Goal: Task Accomplishment & Management: Manage account settings

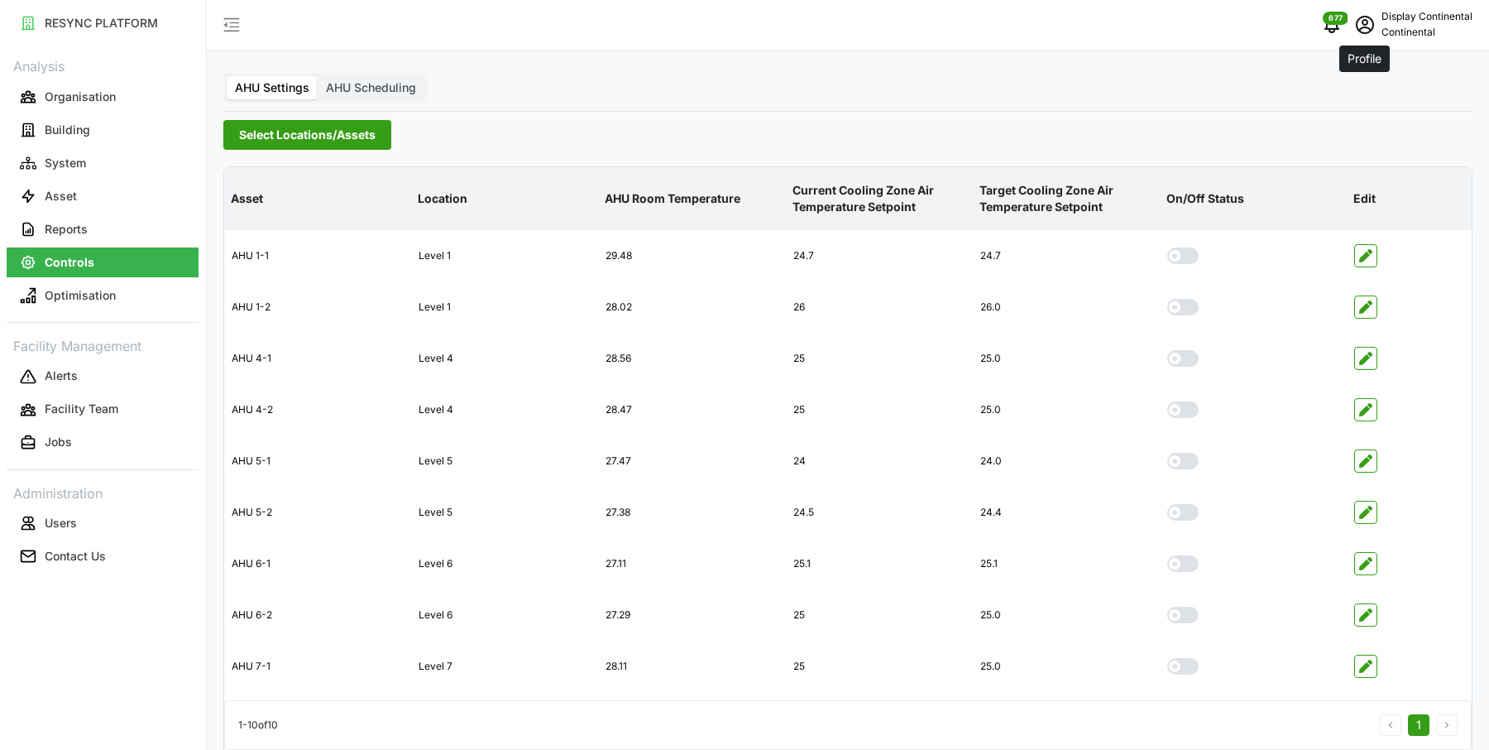
click at [1349, 16] on span "schedule" at bounding box center [1364, 24] width 31 height 31
click at [1368, 129] on div "Logout" at bounding box center [1412, 125] width 117 height 18
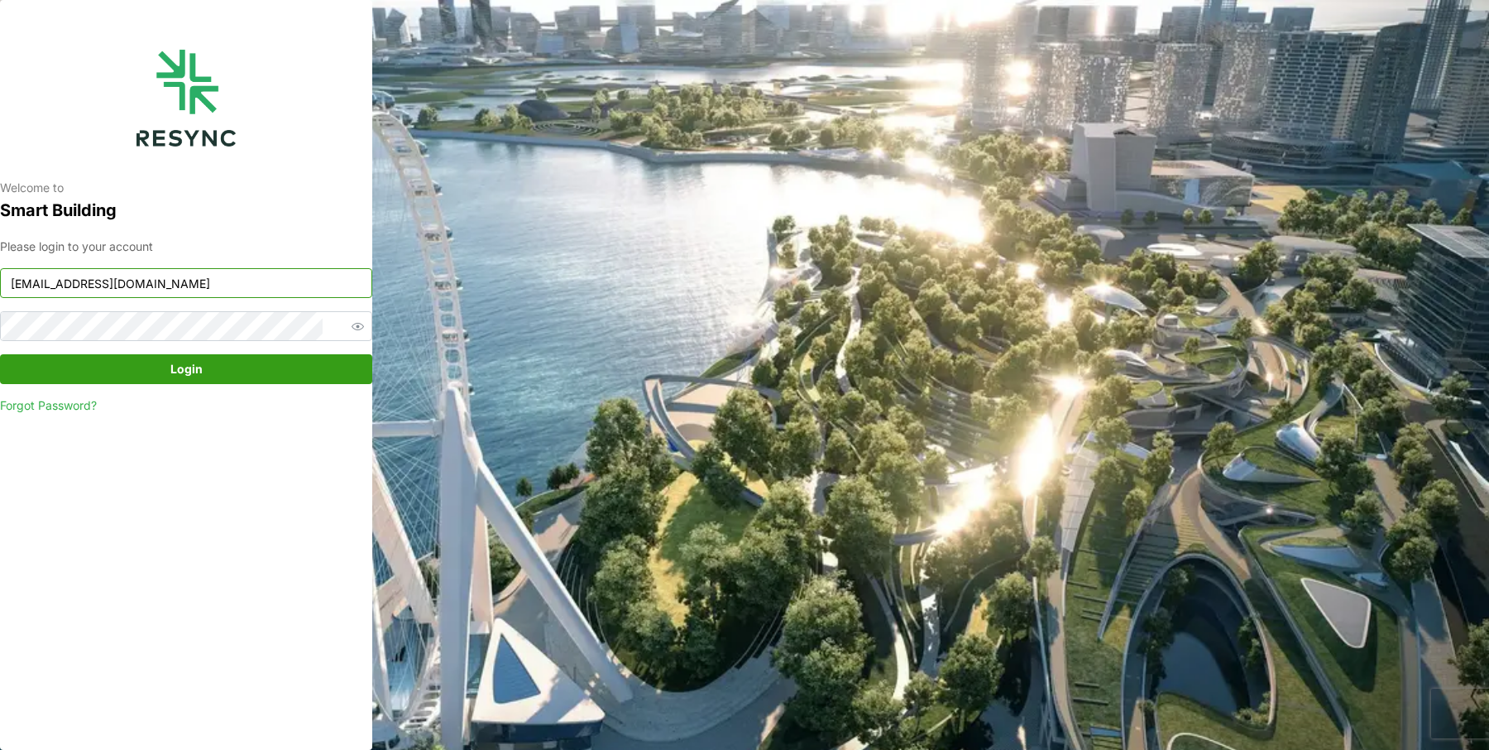
click at [215, 285] on input "[EMAIL_ADDRESS][DOMAIN_NAME]" at bounding box center [186, 283] width 372 height 30
type input "[EMAIL_ADDRESS][DOMAIN_NAME]"
click at [211, 365] on span "Login" at bounding box center [186, 369] width 341 height 28
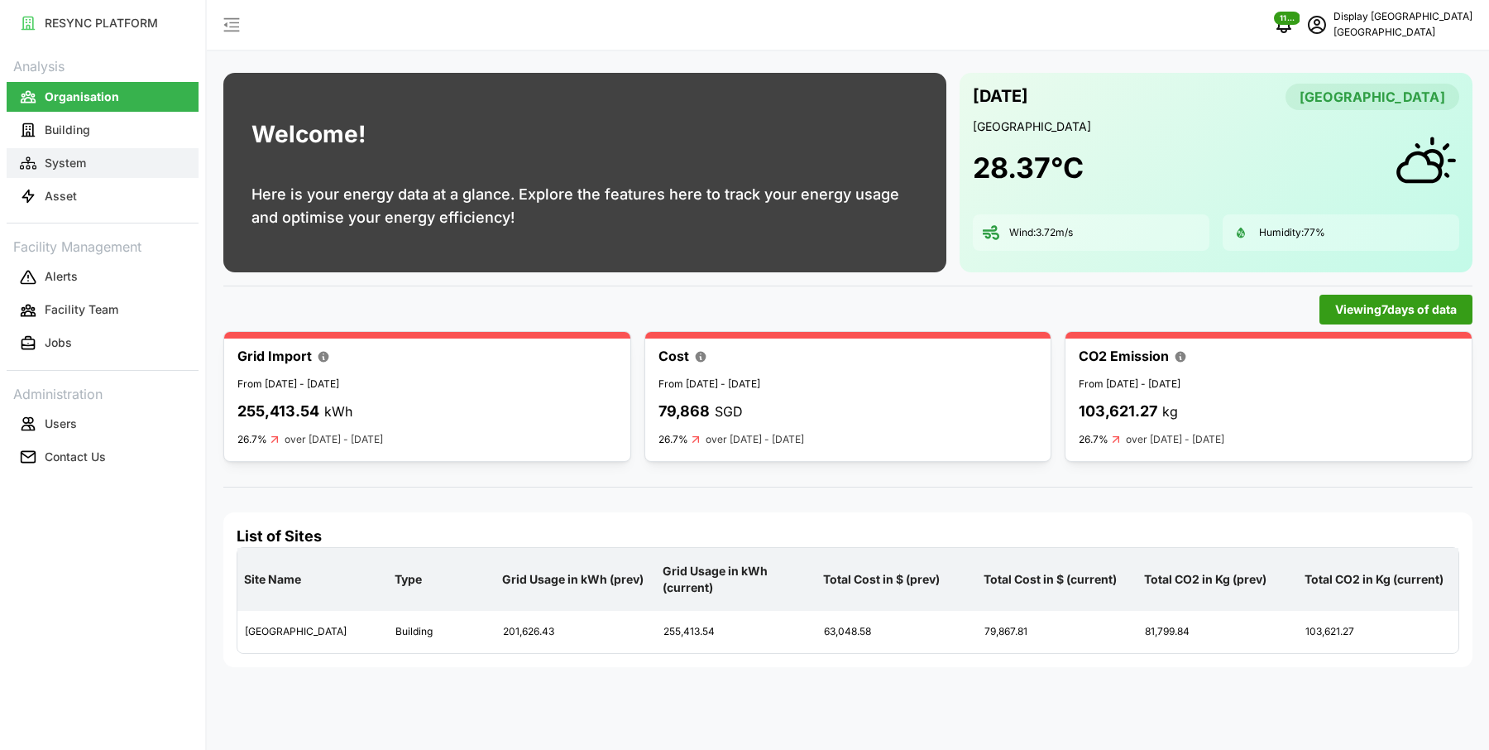
click at [132, 165] on button "System" at bounding box center [103, 163] width 192 height 30
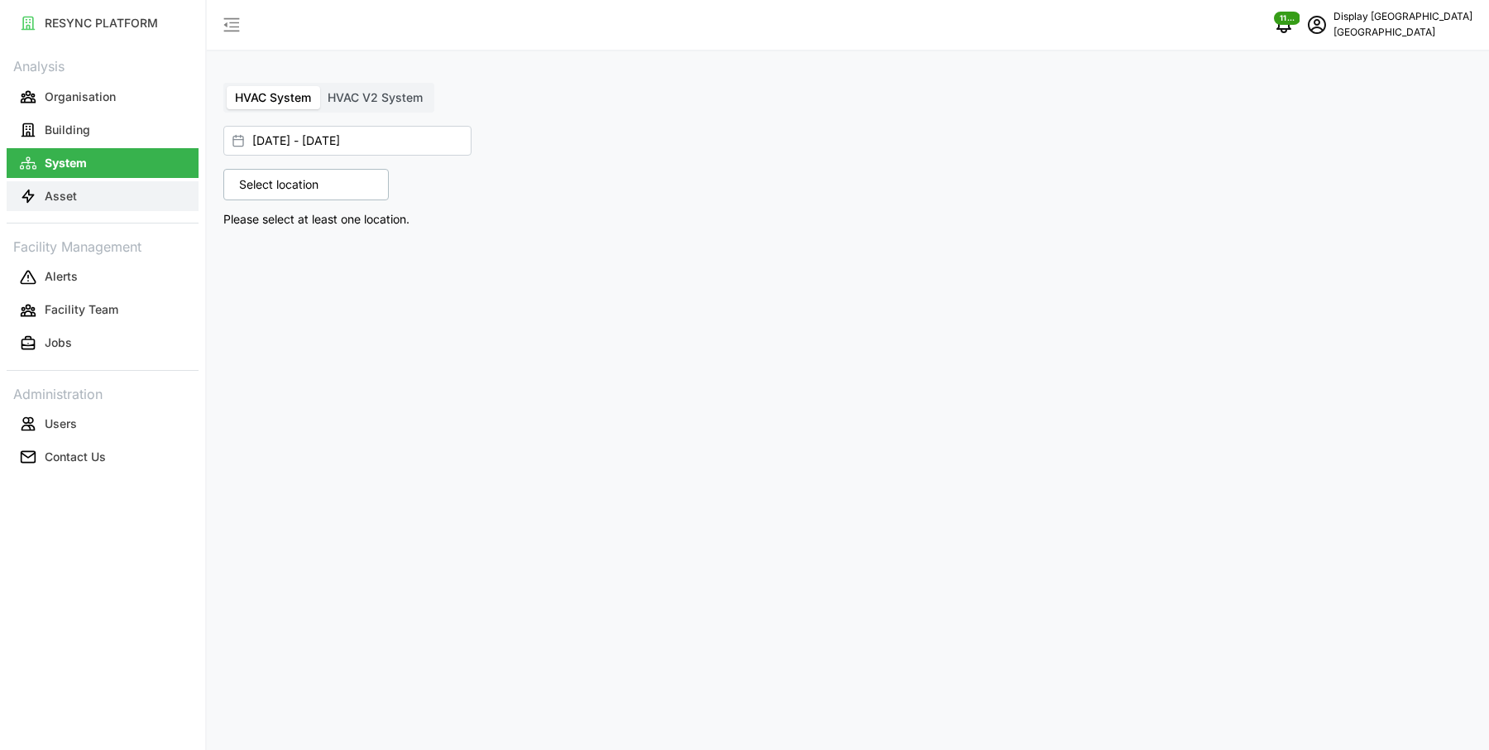
click at [120, 185] on button "Asset" at bounding box center [103, 196] width 192 height 30
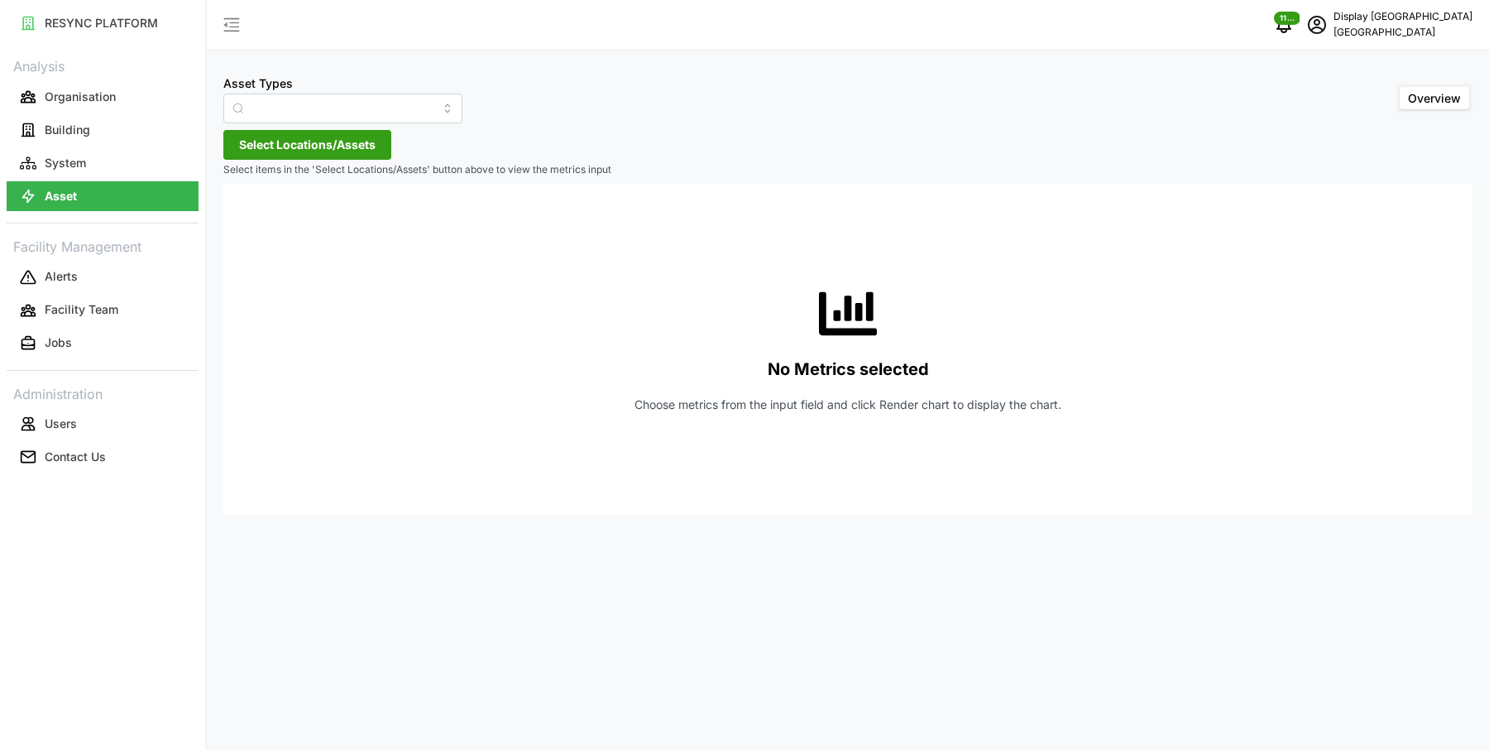
type input "Air Handling Unit"
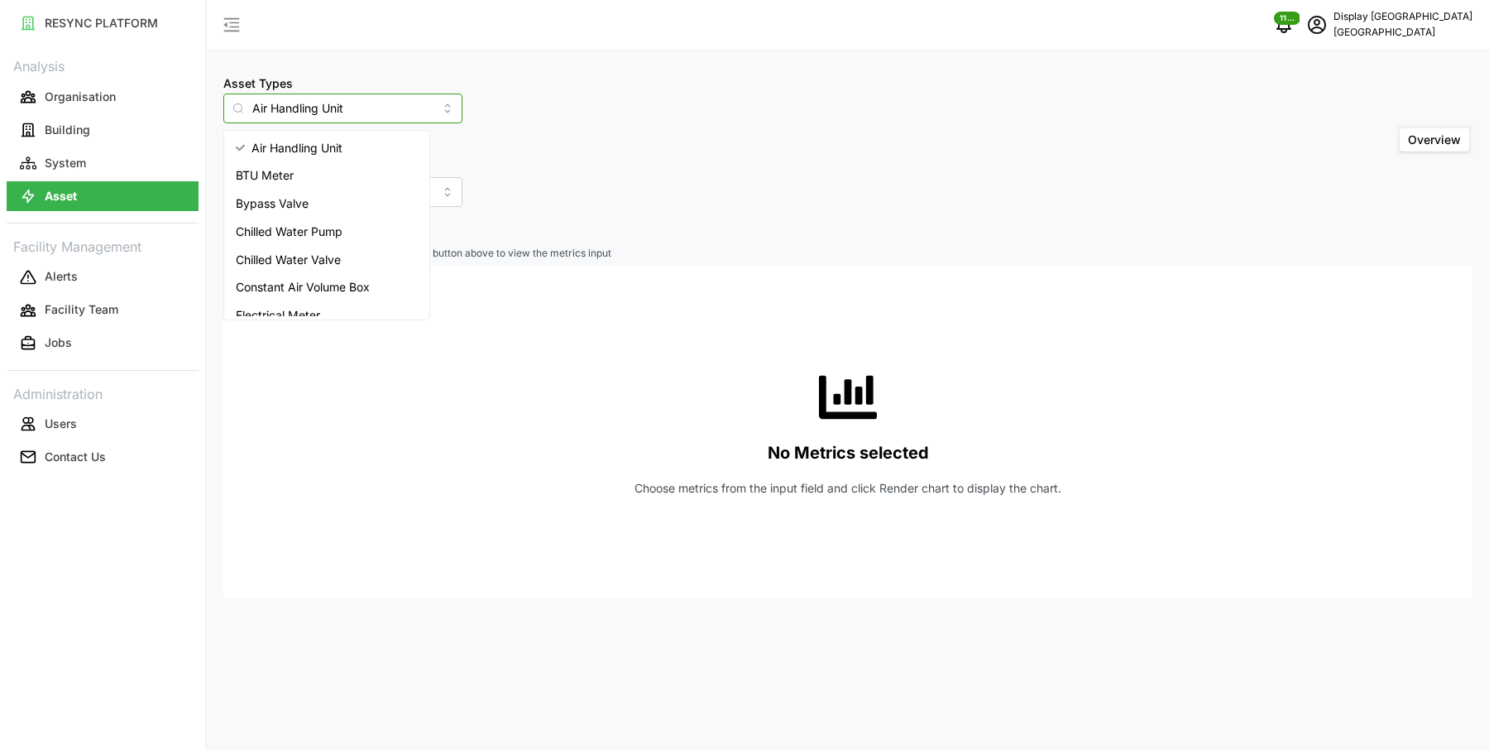
click at [303, 108] on input "Air Handling Unit" at bounding box center [342, 108] width 239 height 30
click at [640, 71] on div "Asset Types Air Handling Unit Include Asset SubTypes Asset SubTypes Overview Se…" at bounding box center [848, 375] width 1282 height 750
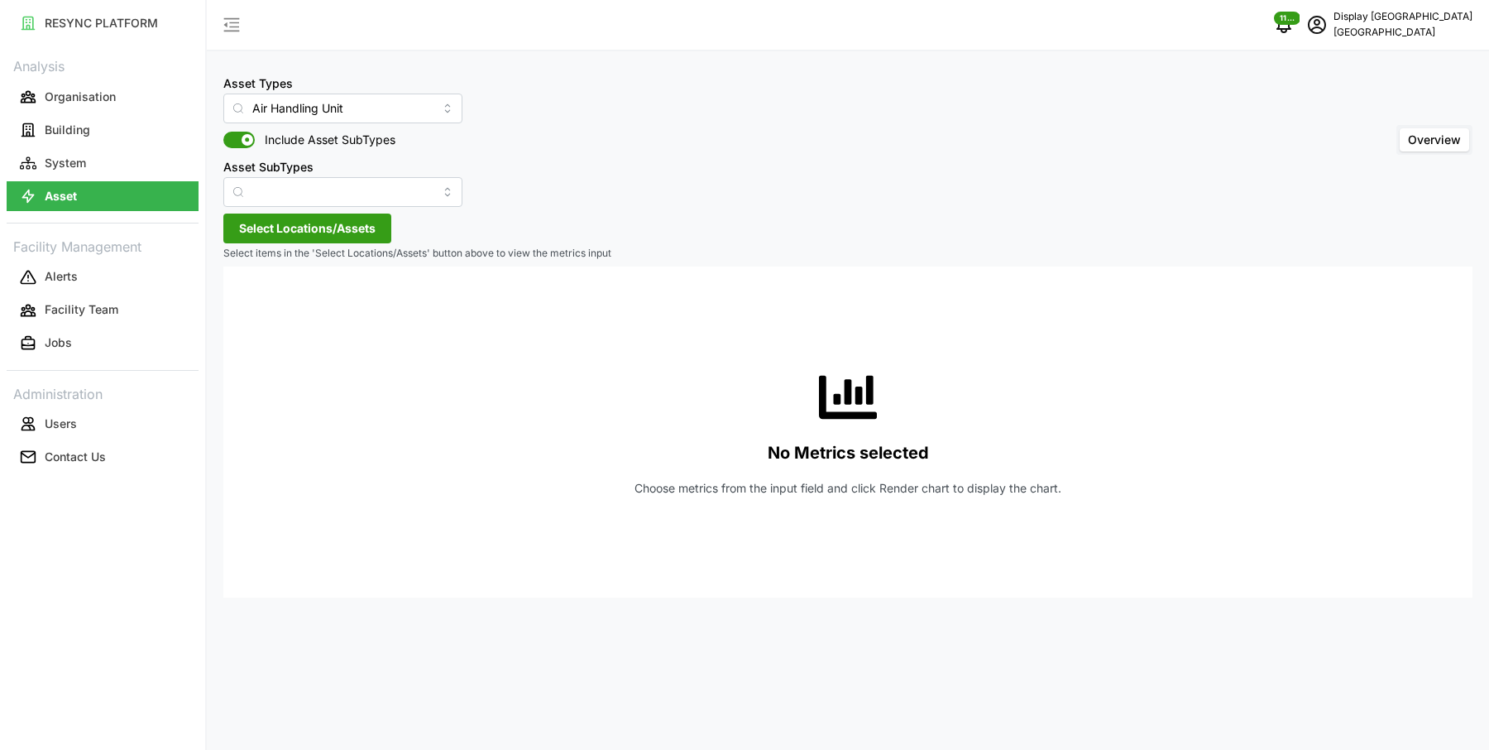
click at [290, 215] on span "Select Locations/Assets" at bounding box center [307, 228] width 137 height 28
click at [251, 297] on div "Office Tower" at bounding box center [338, 303] width 201 height 24
click at [238, 303] on icon at bounding box center [244, 302] width 13 height 13
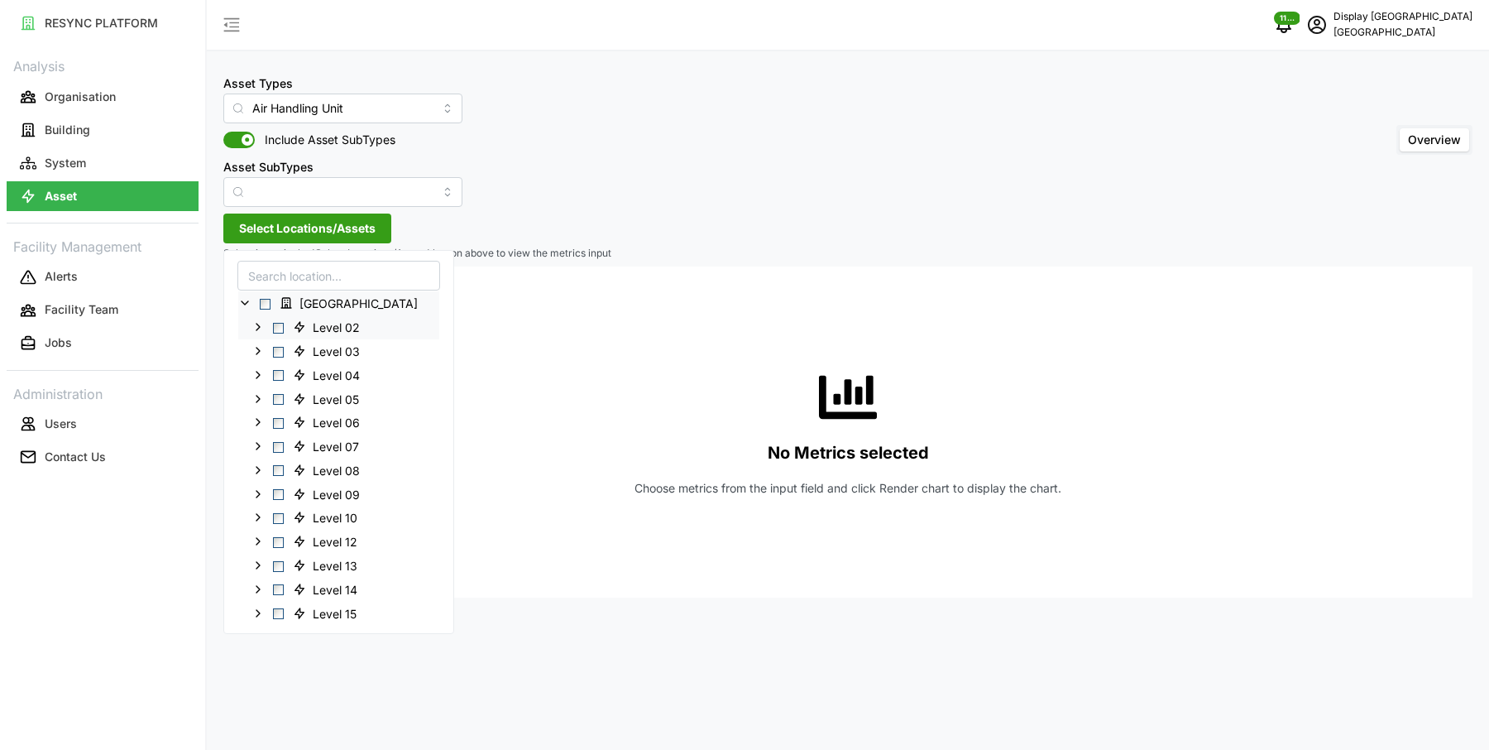
click at [278, 326] on span "Select Level 02" at bounding box center [278, 327] width 11 height 11
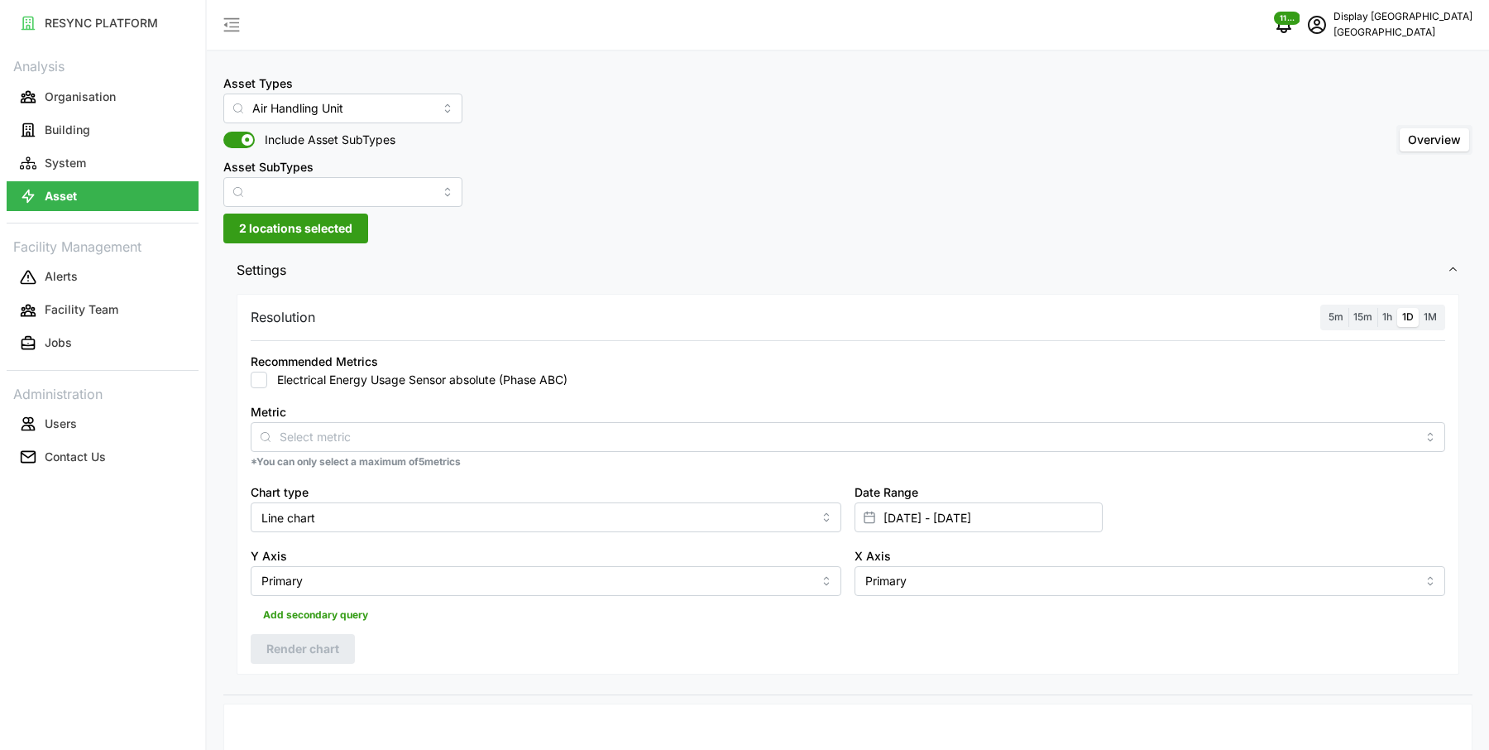
click at [439, 344] on div "Recommended Metrics Electrical Energy Usage Sensor absolute (Phase ABC)" at bounding box center [848, 369] width 1208 height 50
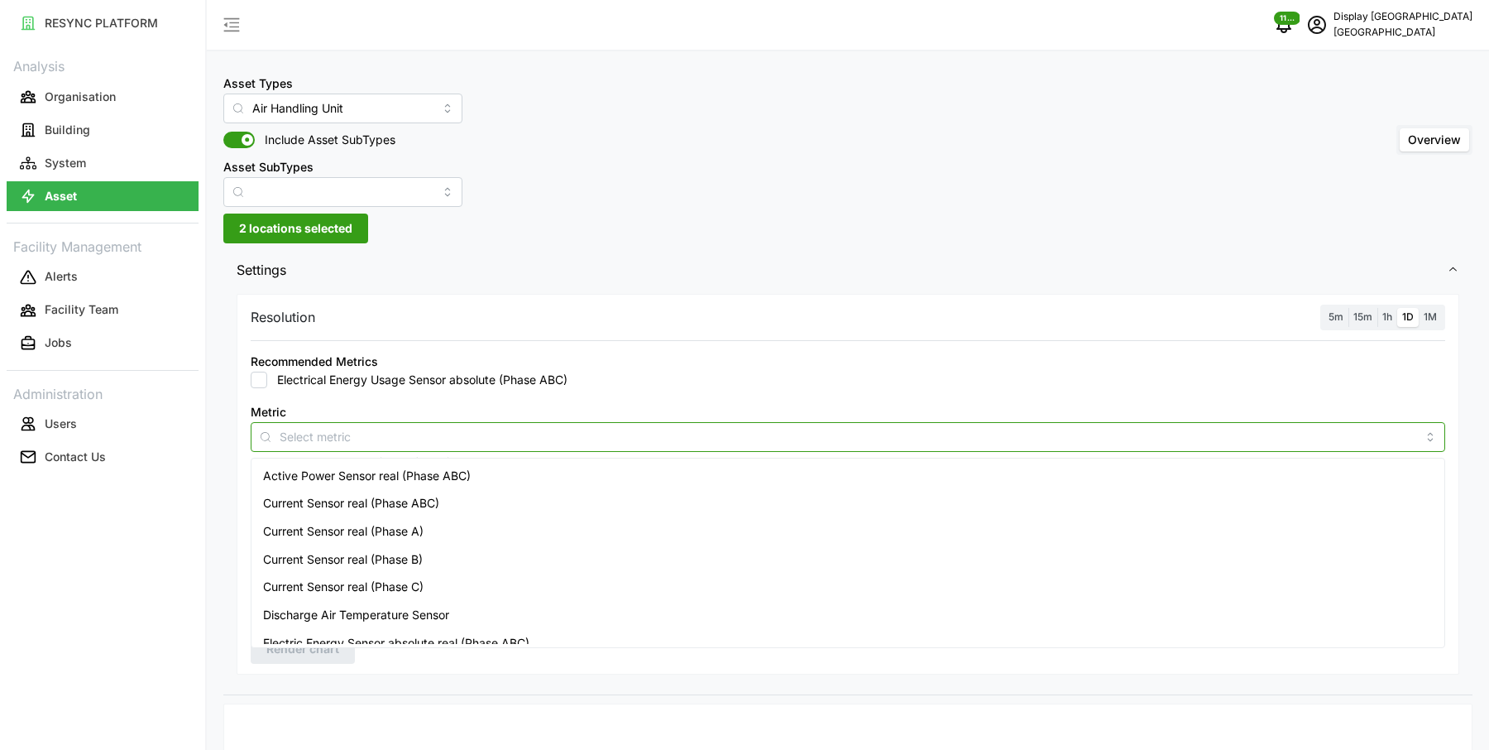
click at [410, 424] on div at bounding box center [848, 437] width 1195 height 30
type input "c"
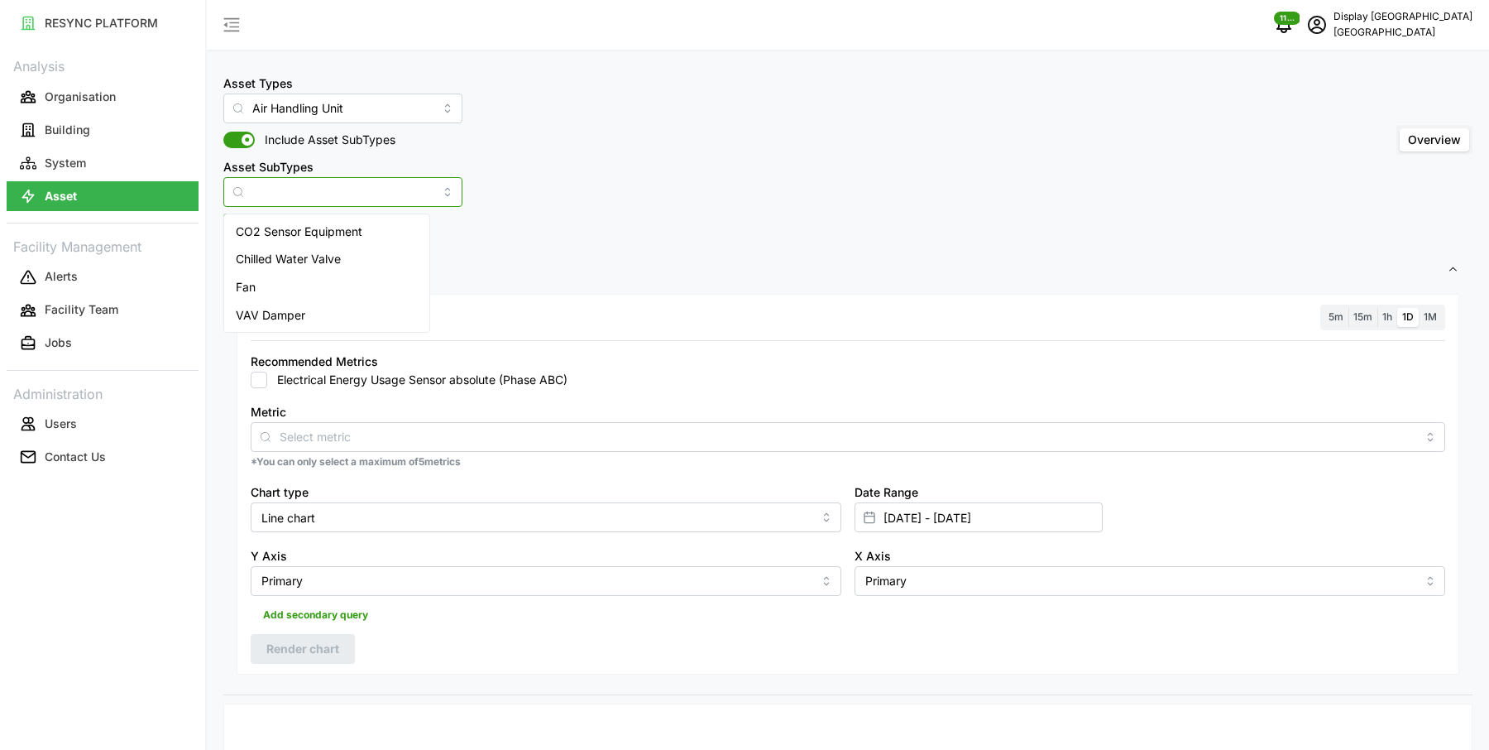
click at [355, 189] on input "Asset SubTypes" at bounding box center [342, 192] width 239 height 30
click at [340, 237] on span "CO2 Sensor Equipment" at bounding box center [299, 232] width 127 height 18
type input "CO2 Sensor Equipment"
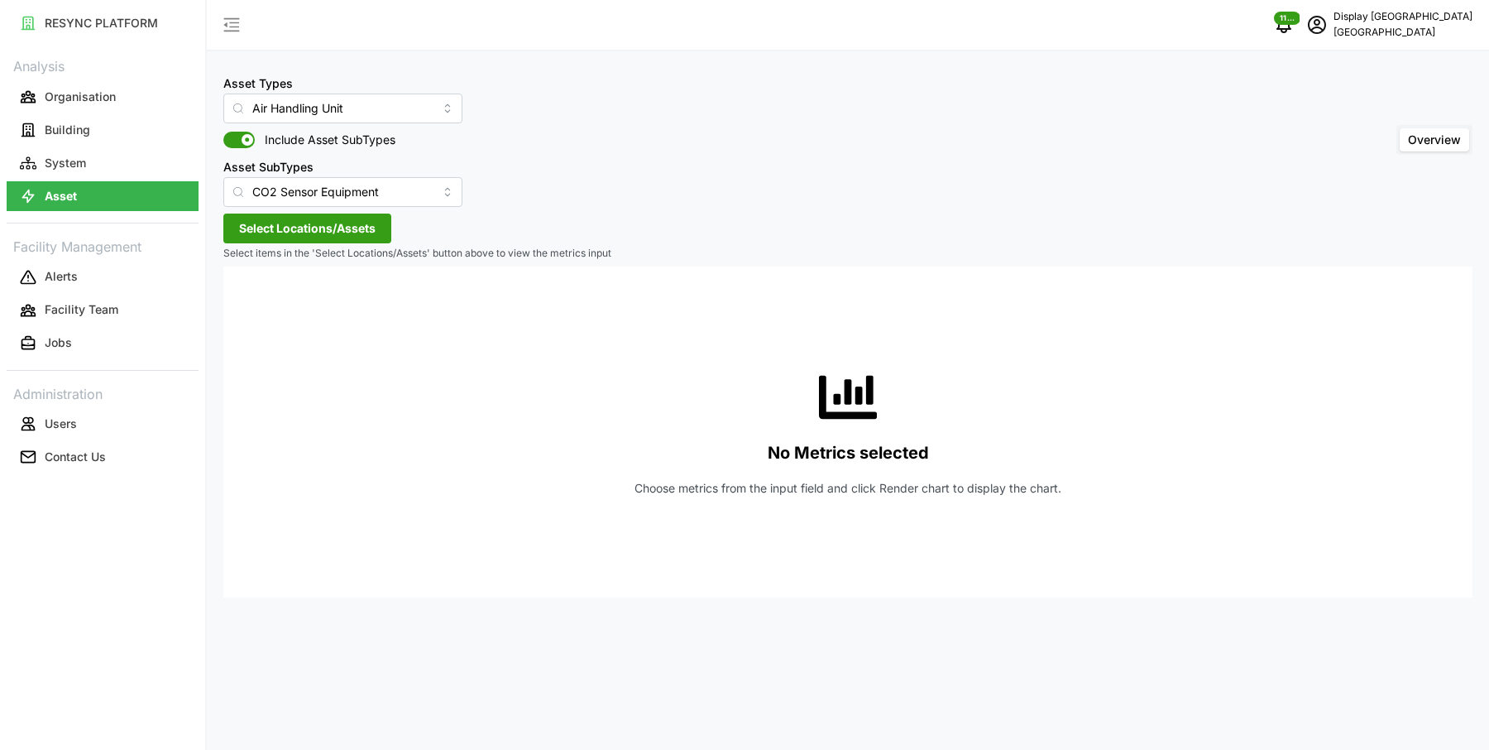
click at [302, 232] on span "Select Locations/Assets" at bounding box center [307, 228] width 137 height 28
click at [240, 303] on icon at bounding box center [244, 302] width 13 height 13
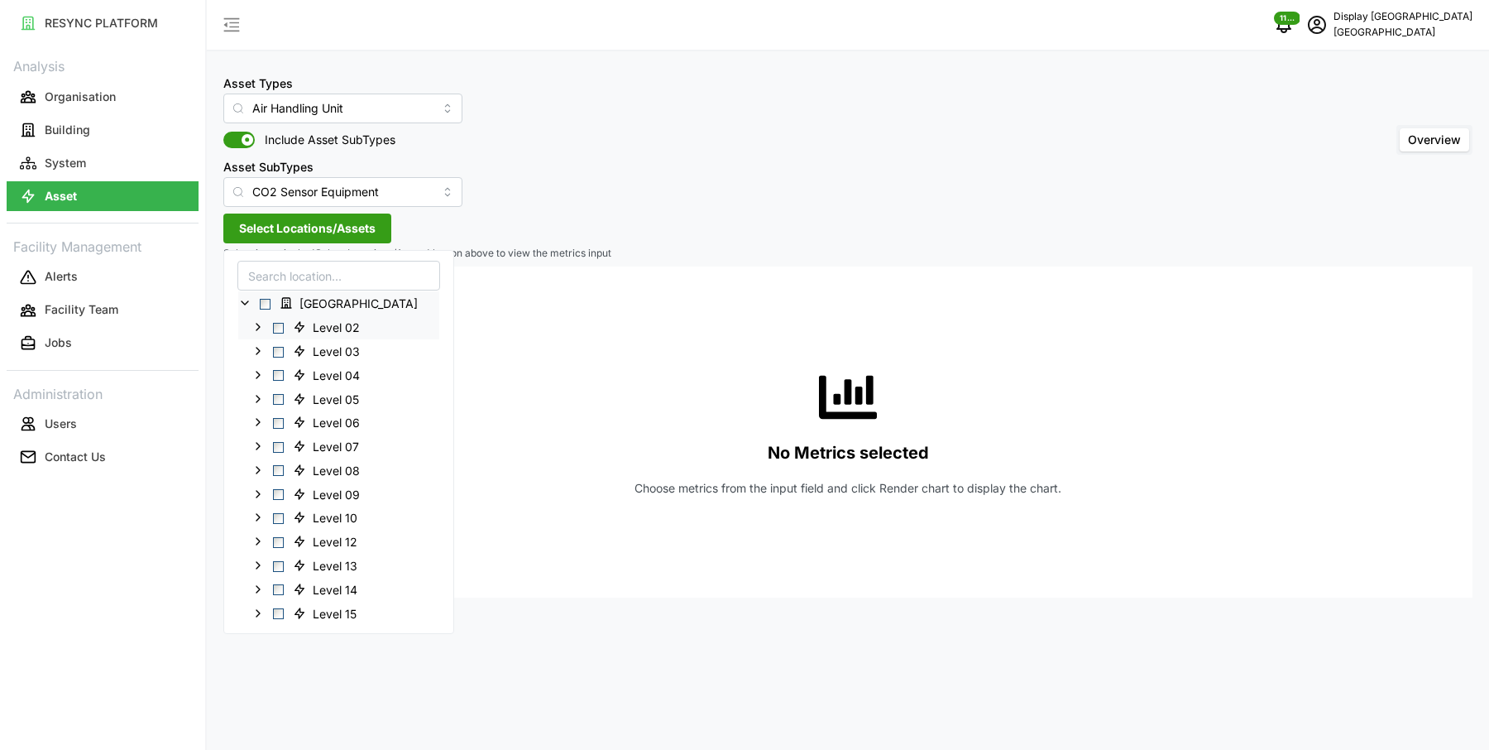
click at [269, 323] on div "Level 02" at bounding box center [338, 326] width 201 height 24
click at [276, 325] on span "Select Level 02" at bounding box center [278, 327] width 11 height 11
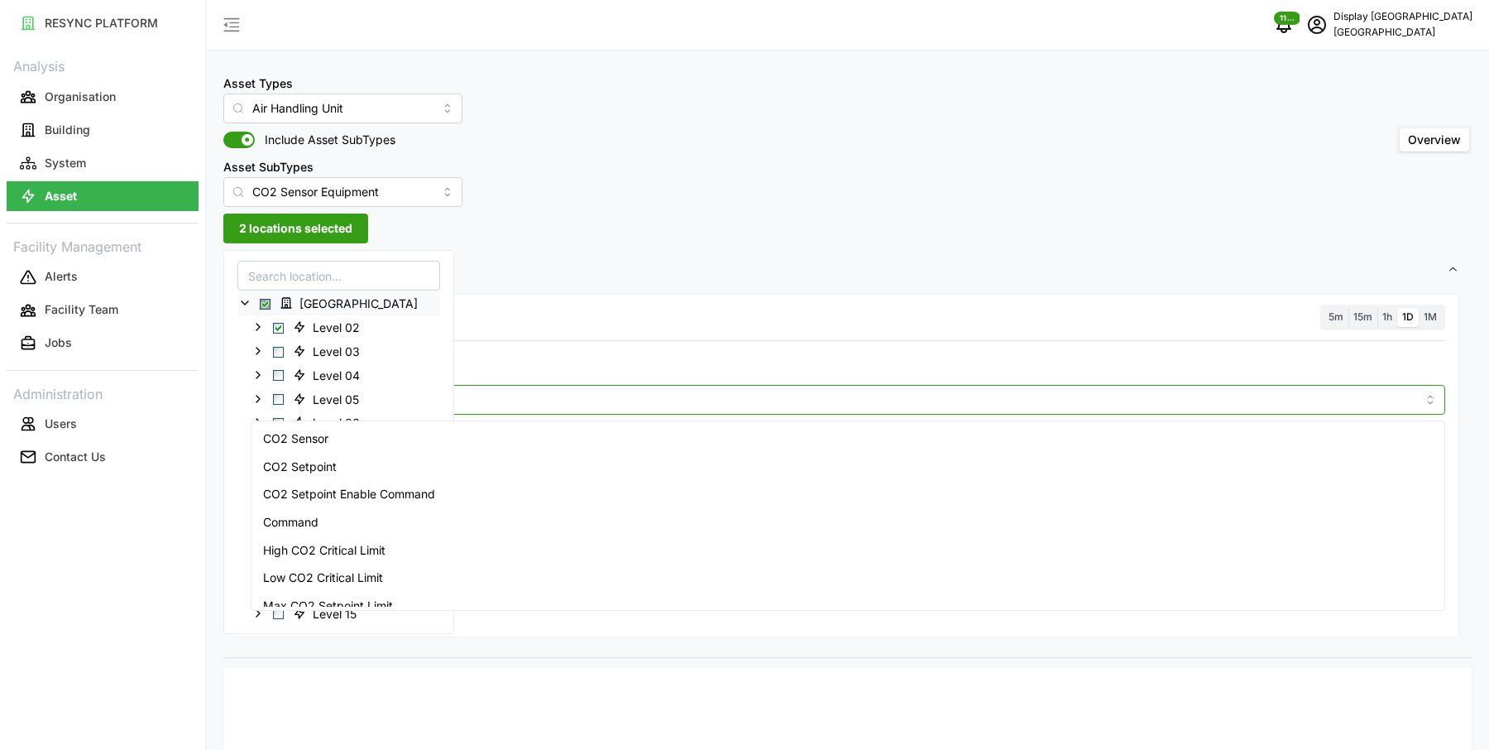
click at [604, 398] on input "Metric" at bounding box center [848, 399] width 1137 height 18
click at [558, 444] on div "CO2 Sensor" at bounding box center [848, 438] width 1187 height 28
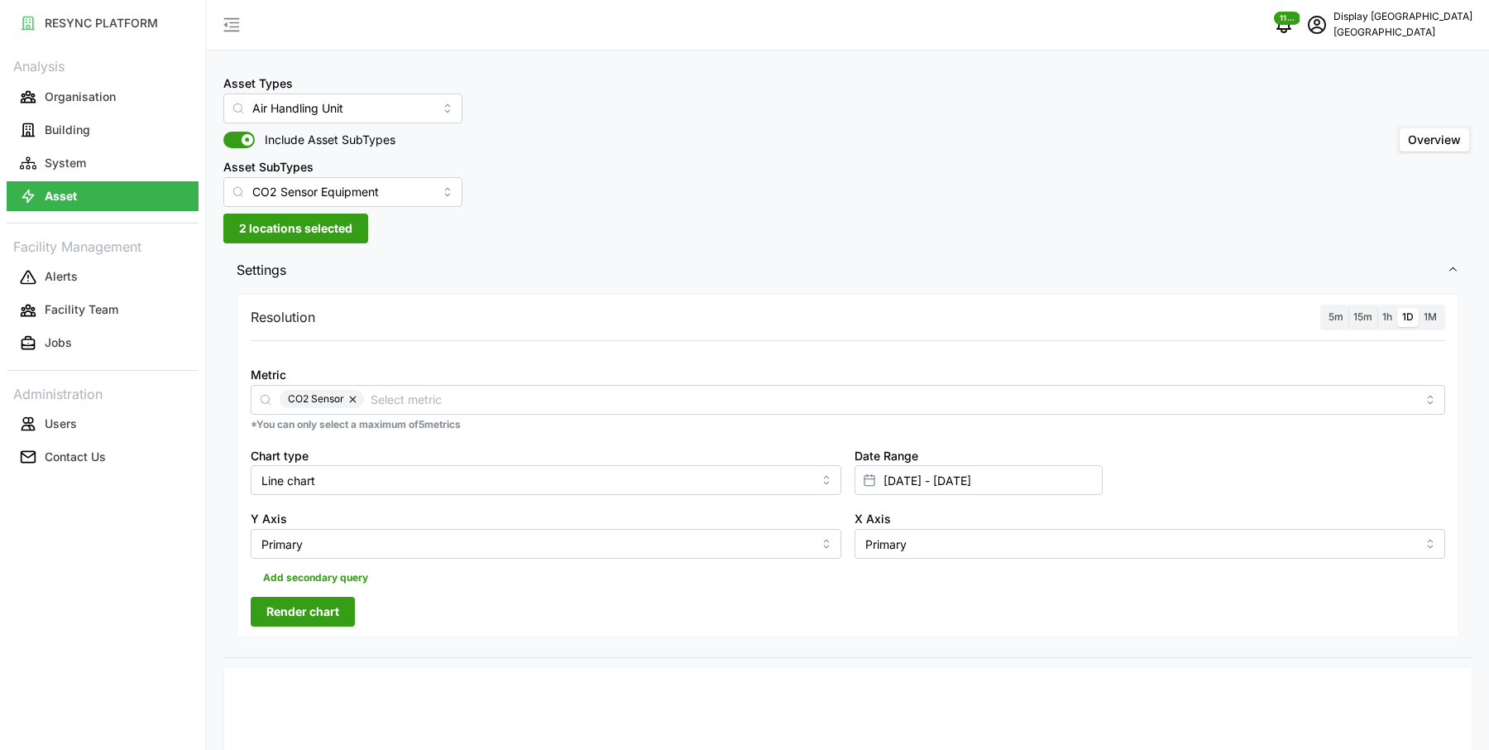
click at [1392, 316] on span "1h" at bounding box center [1388, 316] width 10 height 12
click at [1378, 308] on input "1h" at bounding box center [1378, 308] width 0 height 0
click at [927, 483] on input "01 Sep 2025 - 08 Sep 2025" at bounding box center [979, 480] width 248 height 30
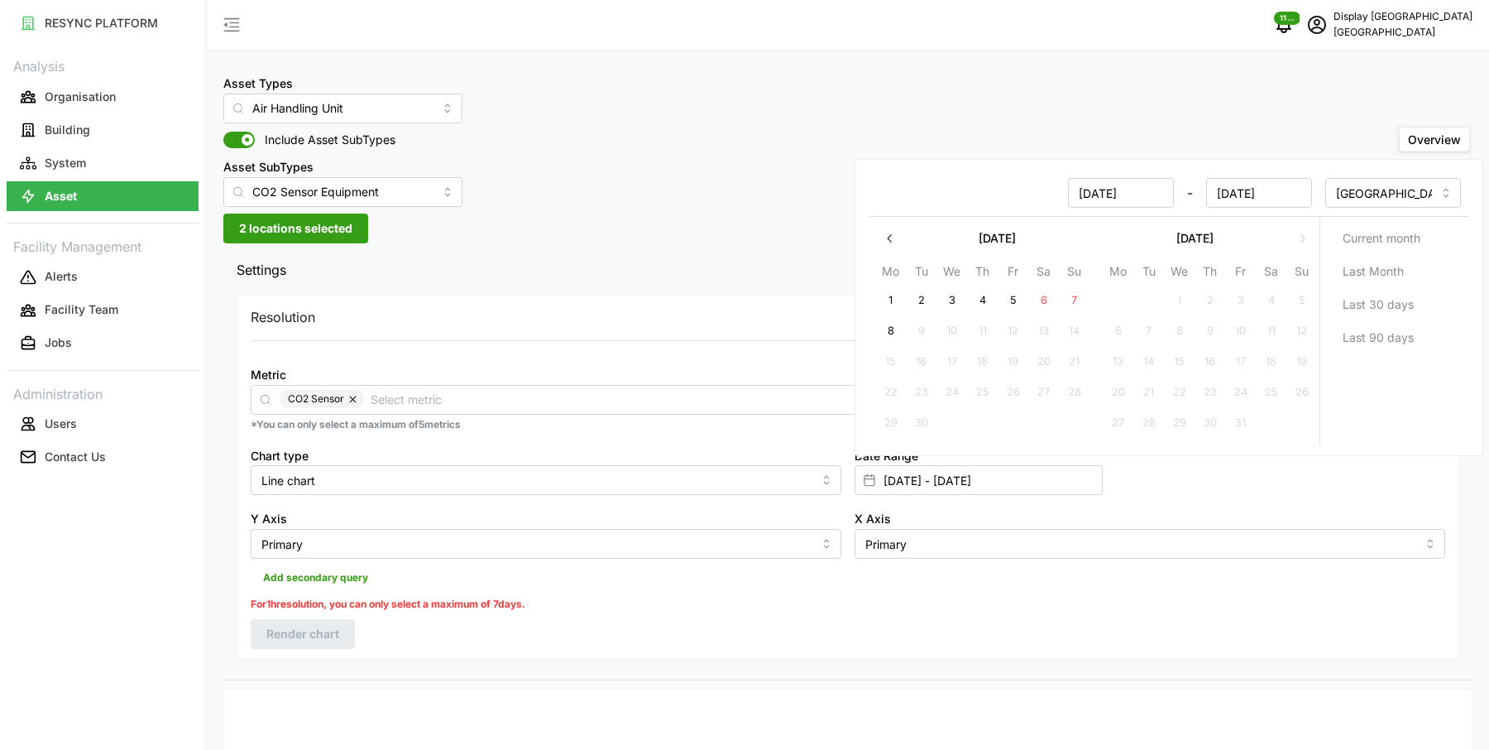
click at [1012, 295] on button "5" at bounding box center [1014, 301] width 30 height 30
type input "05 Sep 2025 - 08 Sep 2025"
type input "05 Sep 2025"
click at [898, 326] on button "8" at bounding box center [891, 332] width 30 height 30
click at [748, 258] on span "Settings" at bounding box center [842, 270] width 1210 height 41
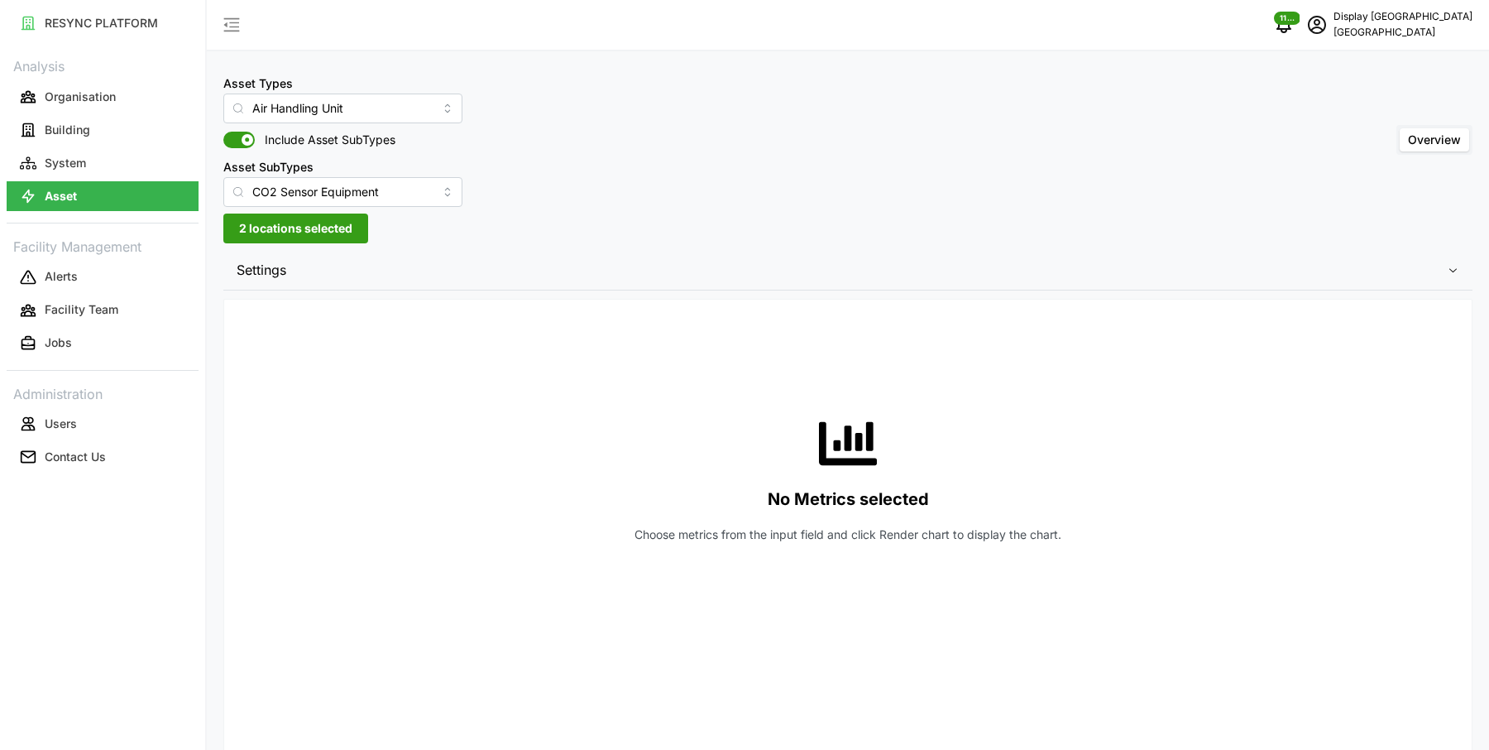
click at [697, 269] on span "Settings" at bounding box center [842, 270] width 1210 height 41
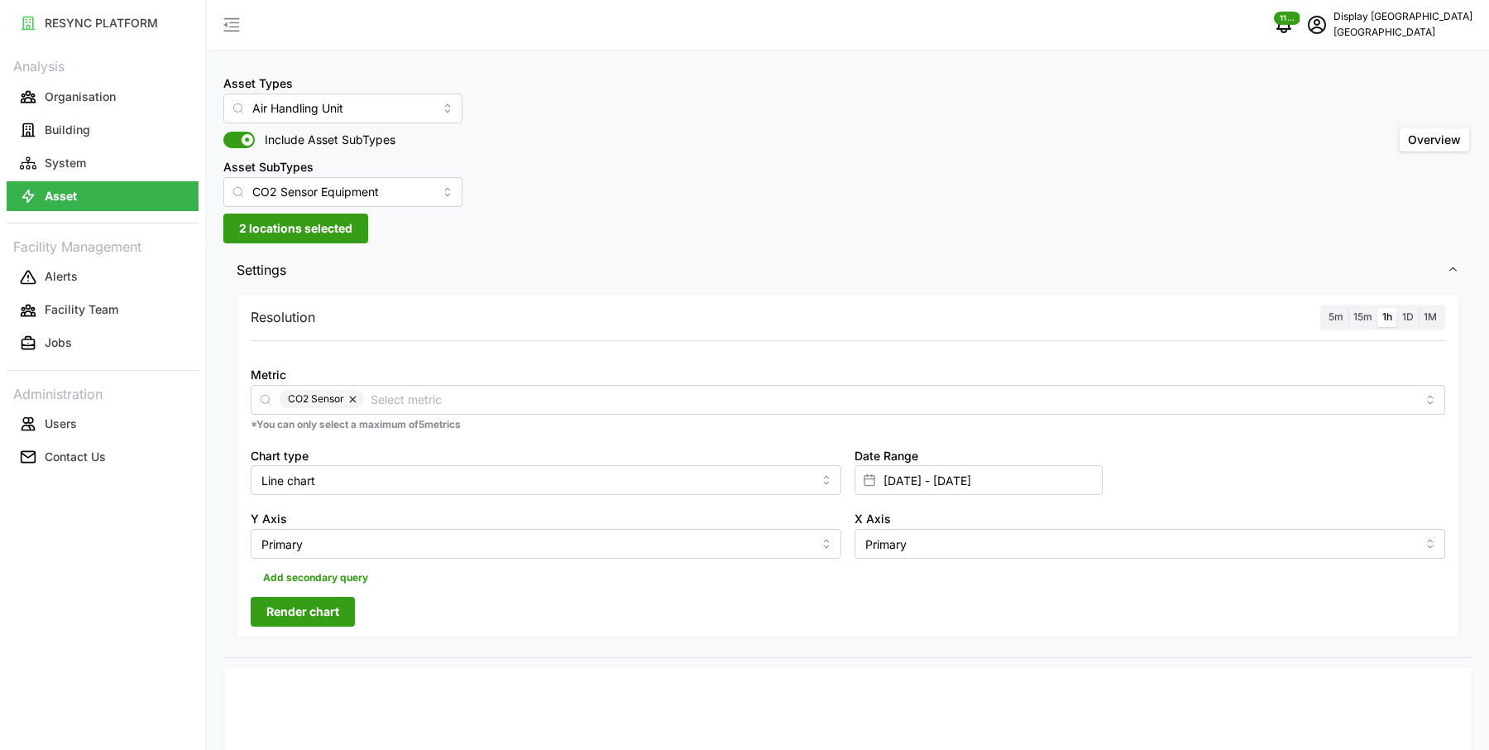
click at [323, 634] on div "Resolution 5m 15m 1h 1D 1M Metric CO2 Sensor *You can only select a maximum of …" at bounding box center [848, 465] width 1223 height 343
click at [331, 615] on span "Render chart" at bounding box center [302, 611] width 73 height 28
click at [332, 195] on input "CO2 Sensor Equipment" at bounding box center [342, 192] width 239 height 30
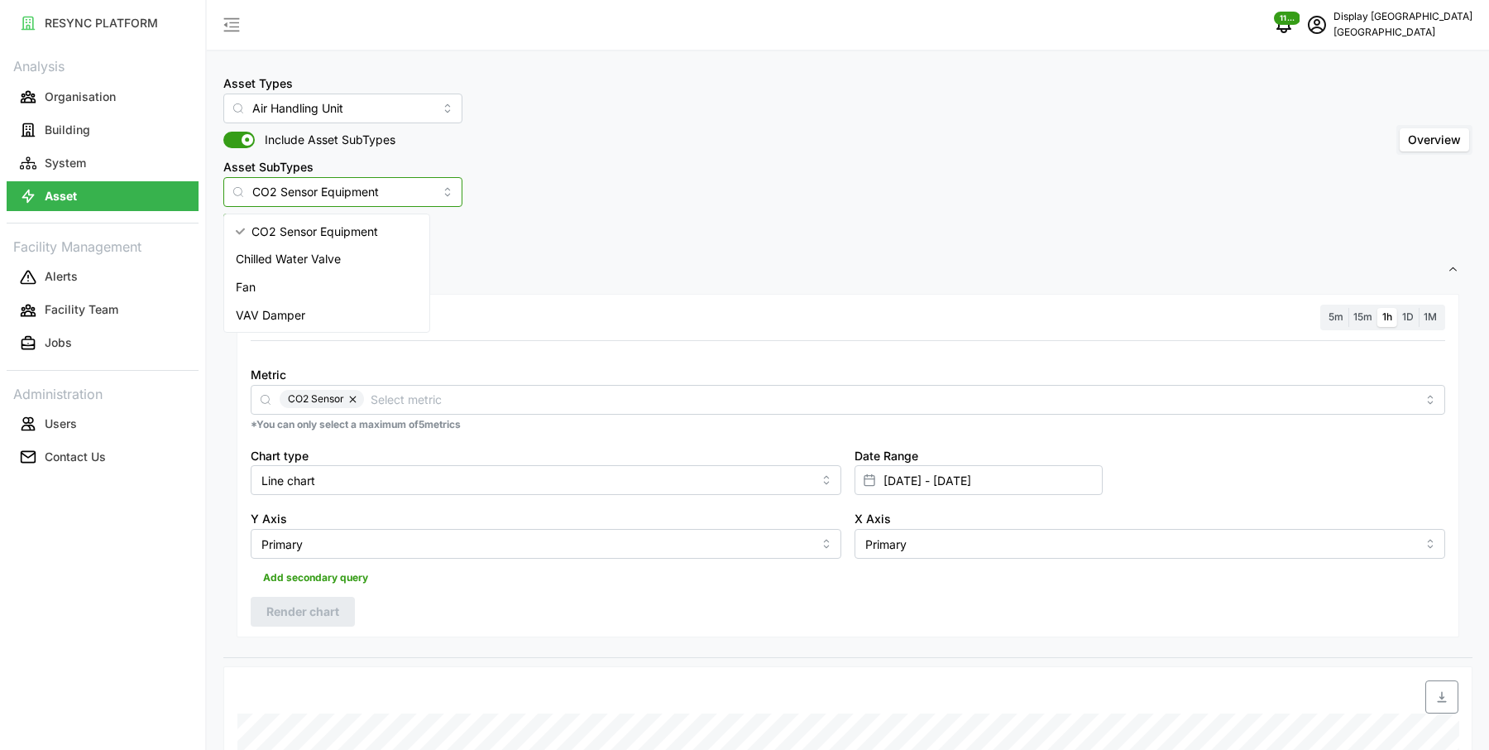
drag, startPoint x: 404, startPoint y: 185, endPoint x: 108, endPoint y: 179, distance: 295.4
click at [108, 179] on div "RESYNC PLATFORM Analysis Organisation Building System Asset Facility Management…" at bounding box center [744, 375] width 1489 height 750
type input "CO2 Sensor Equipment"
click at [518, 175] on div "Asset Types Air Handling Unit Include Asset SubTypes Asset SubTypes CO2 Sensor …" at bounding box center [847, 140] width 1249 height 134
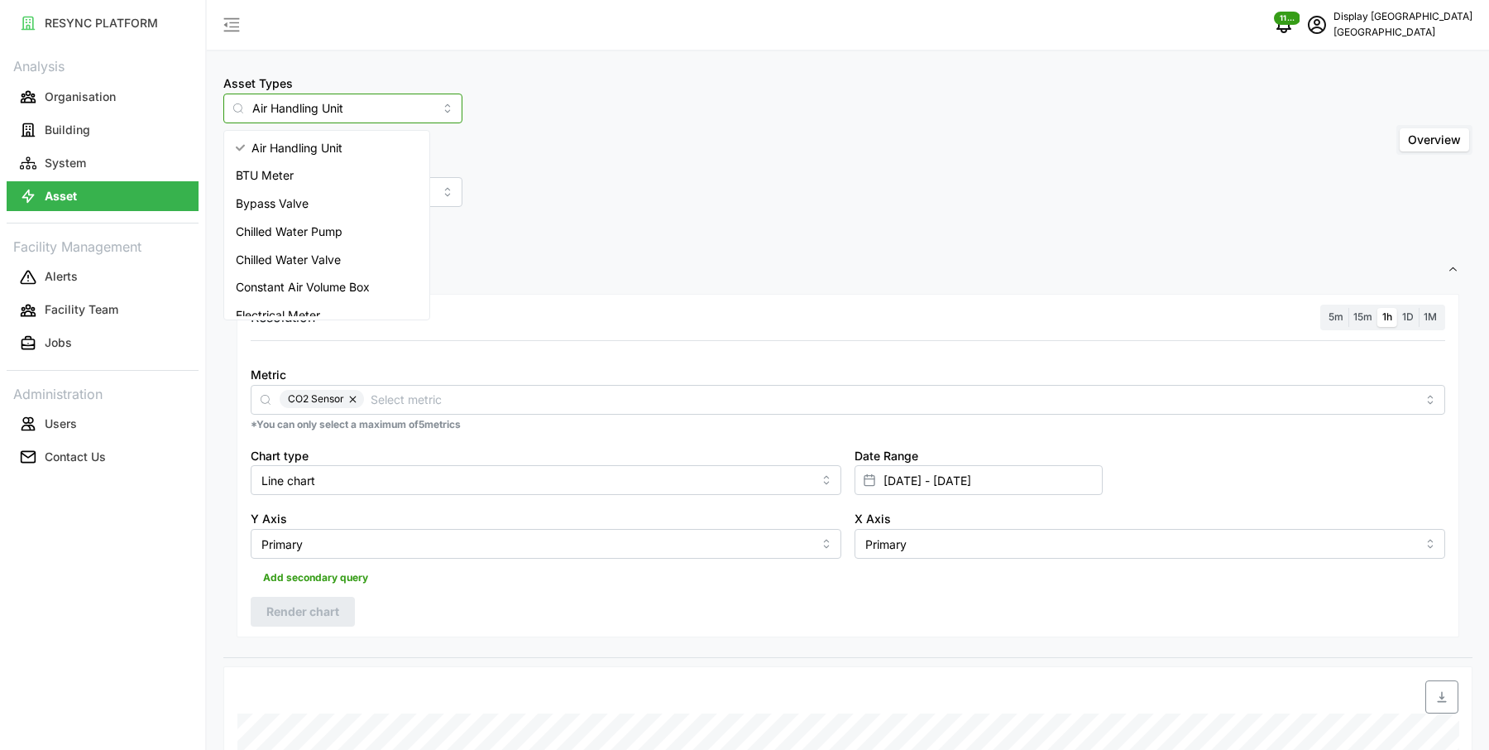
click at [354, 104] on input "Air Handling Unit" at bounding box center [342, 108] width 239 height 30
click at [338, 152] on span "Air Handling Unit" at bounding box center [297, 148] width 91 height 18
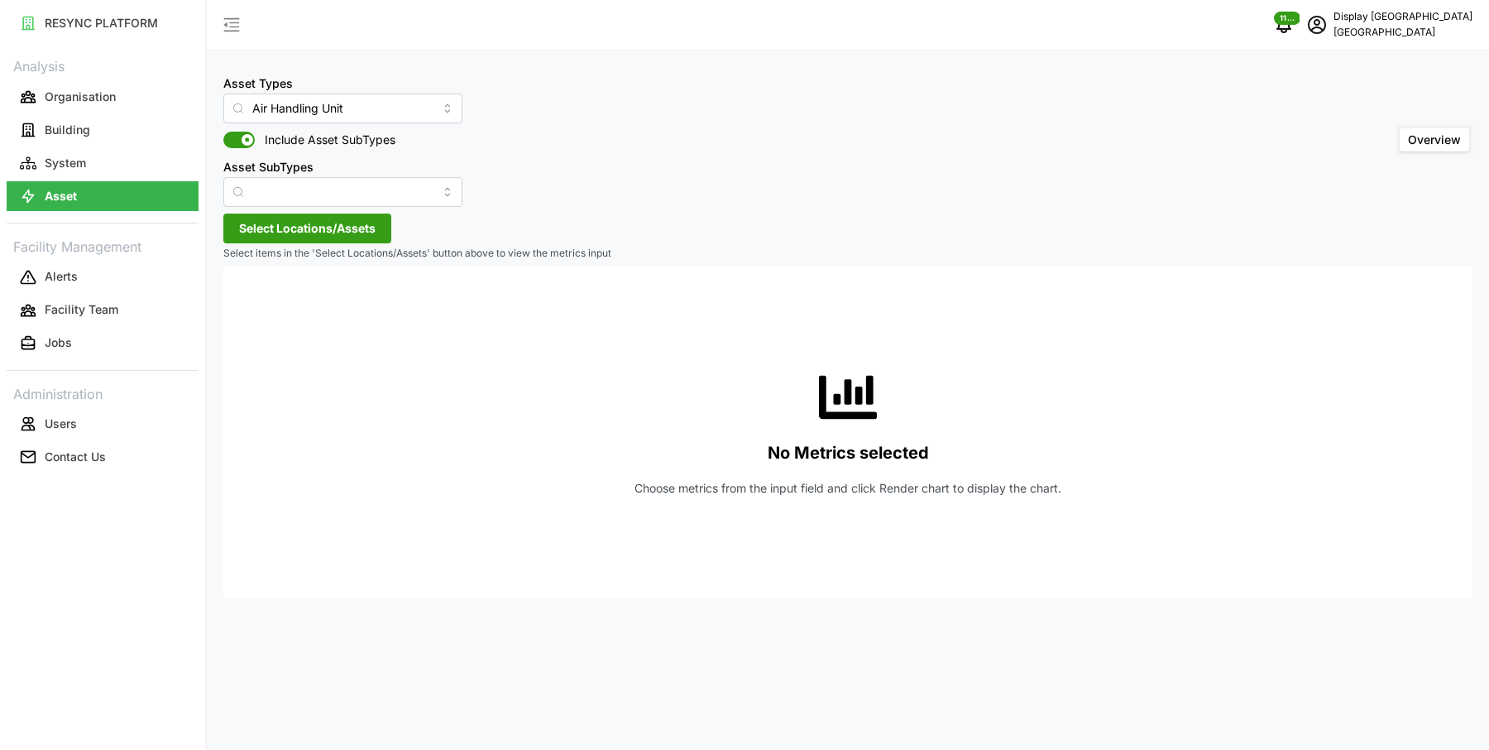
click at [328, 219] on span "Select Locations/Assets" at bounding box center [307, 228] width 137 height 28
click at [301, 228] on span "Select Locations/Assets" at bounding box center [307, 228] width 137 height 28
click at [290, 226] on span "Select Locations/Assets" at bounding box center [307, 228] width 137 height 28
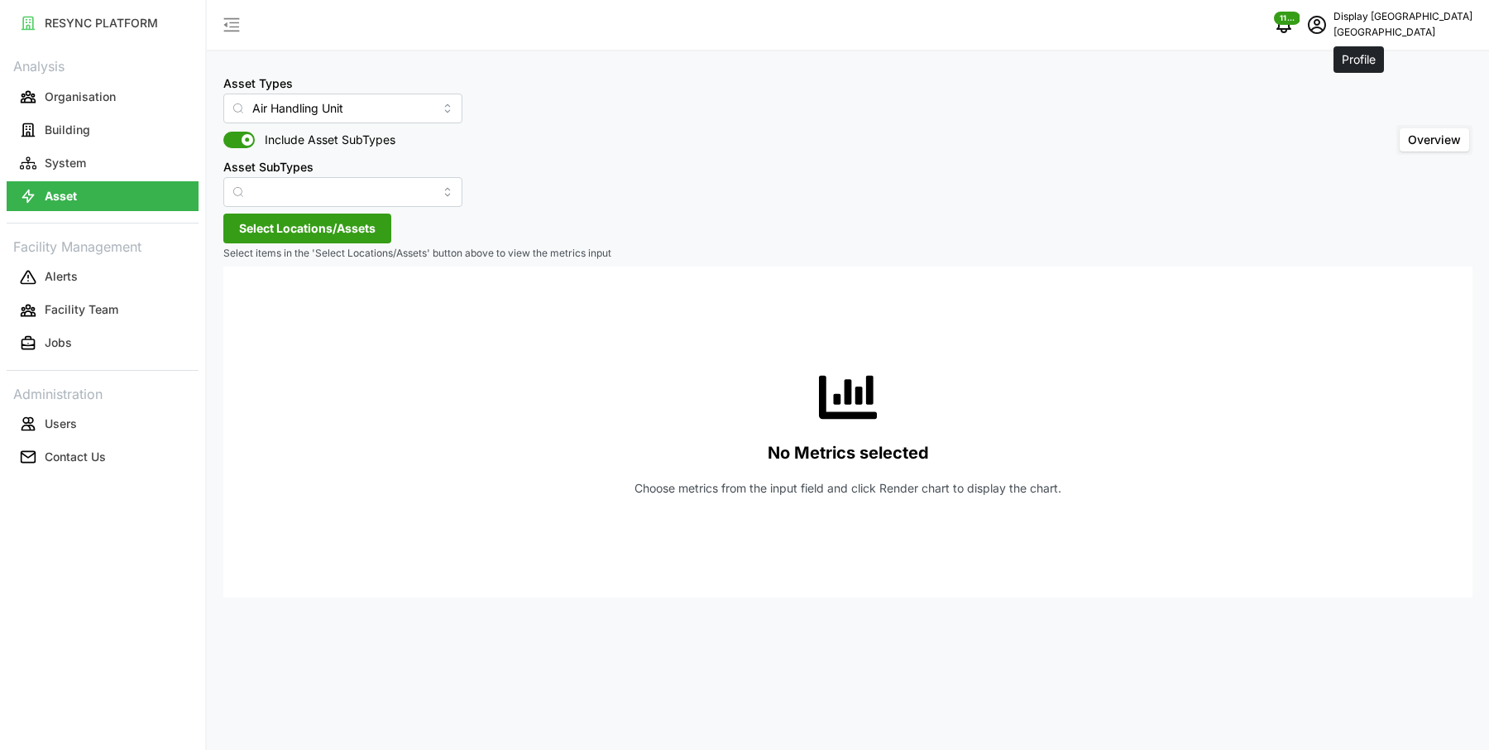
click at [1327, 23] on icon "schedule" at bounding box center [1317, 25] width 20 height 20
click at [1369, 123] on div "Logout" at bounding box center [1412, 125] width 117 height 18
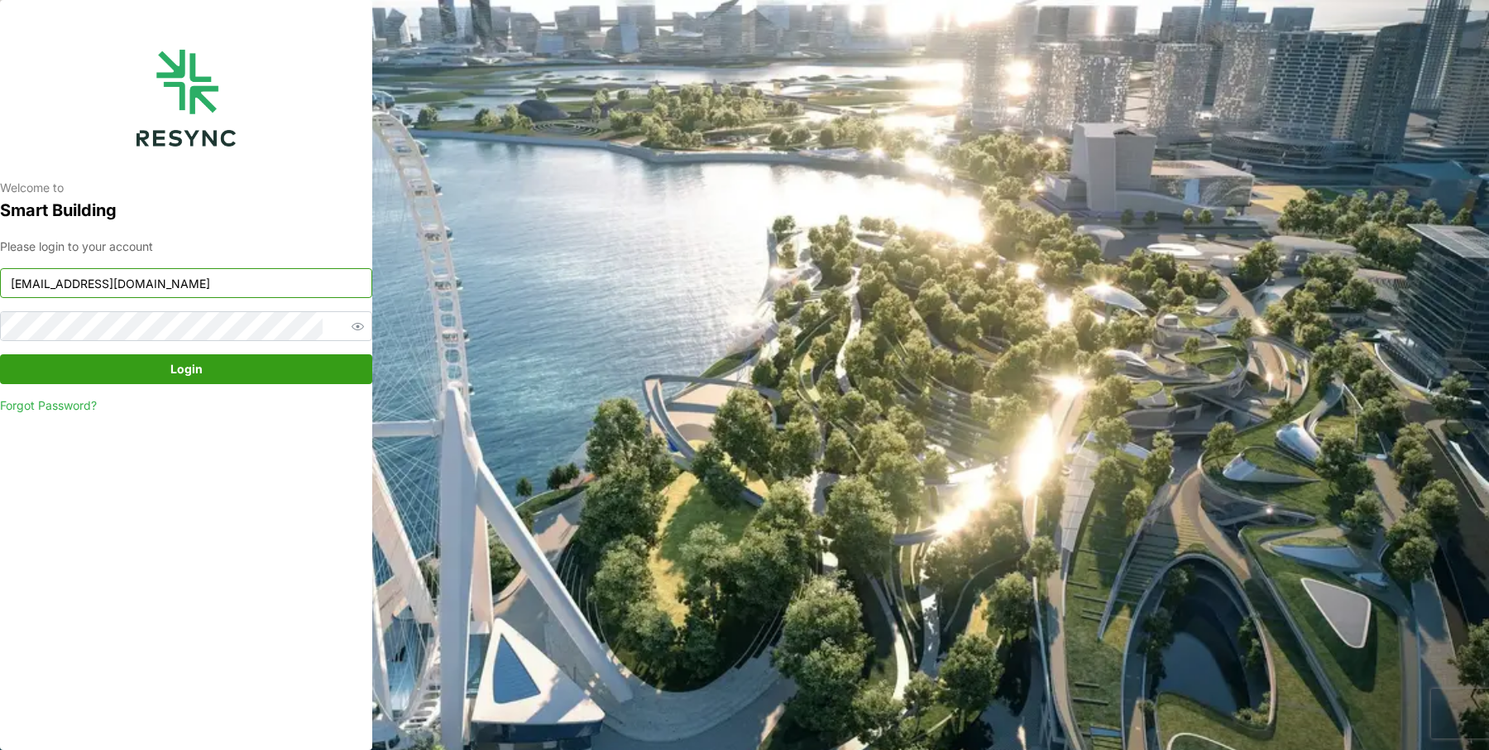
click at [245, 286] on input "south_beach_tower_display@resynctech.com" at bounding box center [186, 283] width 372 height 30
type input "continental_display@resynctech.com"
click at [195, 372] on span "Login" at bounding box center [186, 369] width 32 height 28
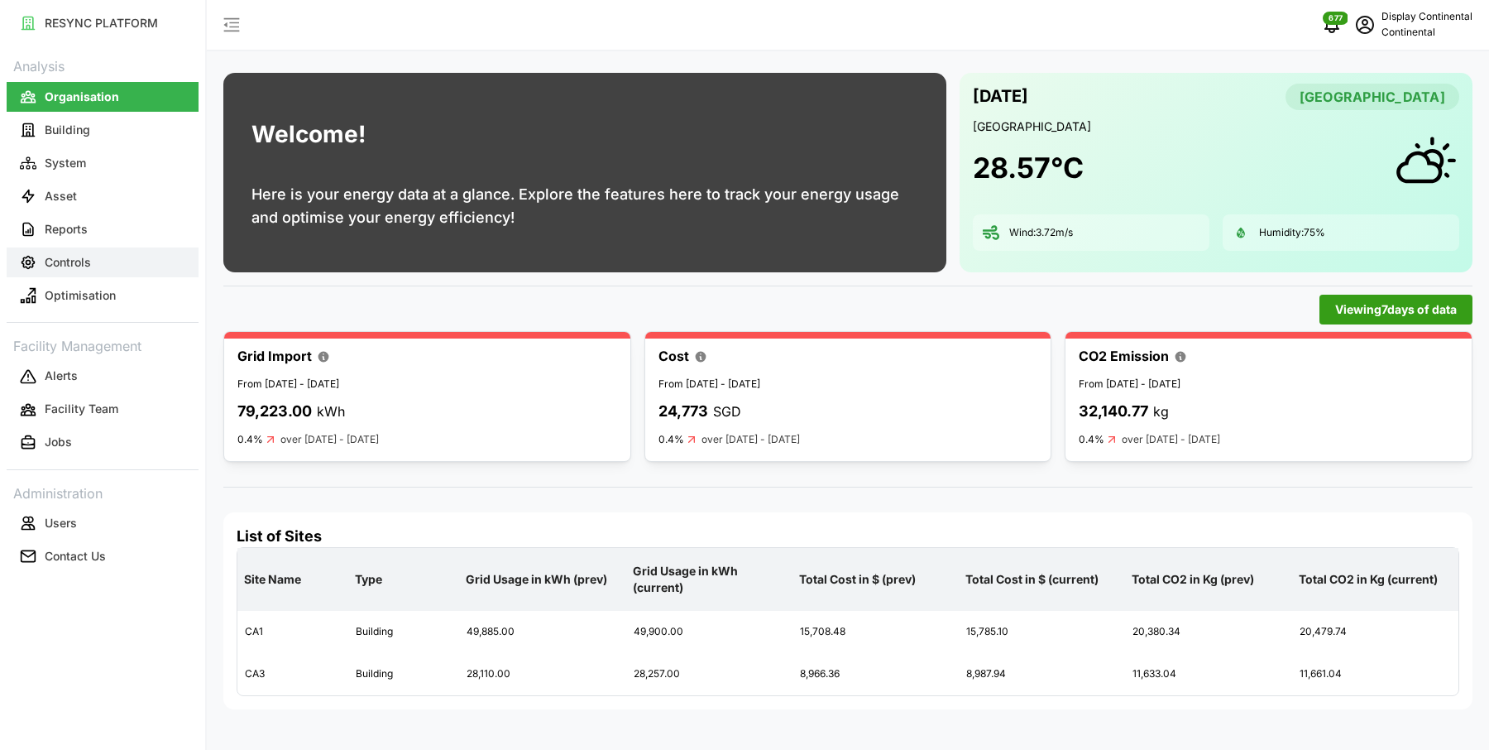
click at [117, 261] on button "Controls" at bounding box center [103, 262] width 192 height 30
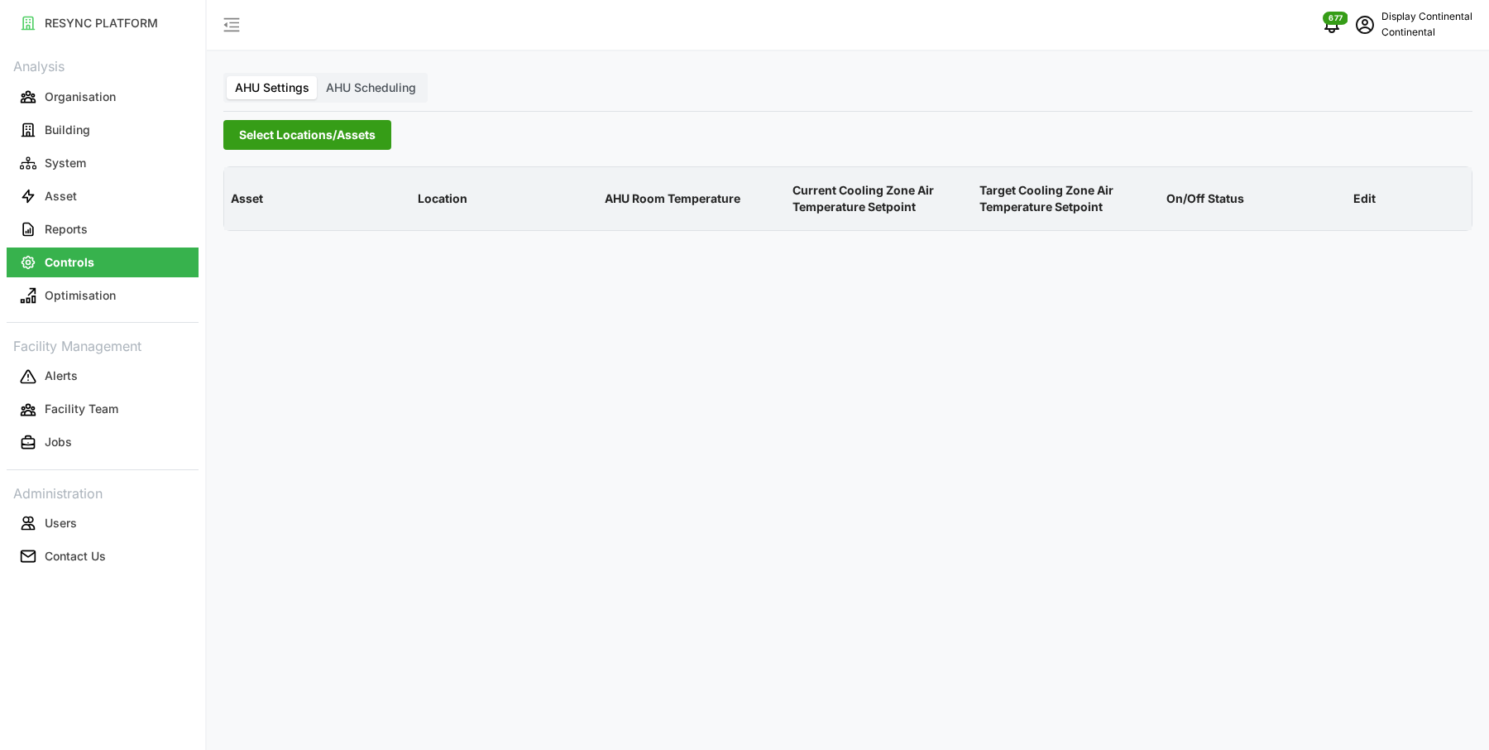
click at [373, 89] on span "AHU Scheduling" at bounding box center [371, 87] width 90 height 14
click at [318, 76] on input "AHU Scheduling" at bounding box center [318, 76] width 0 height 0
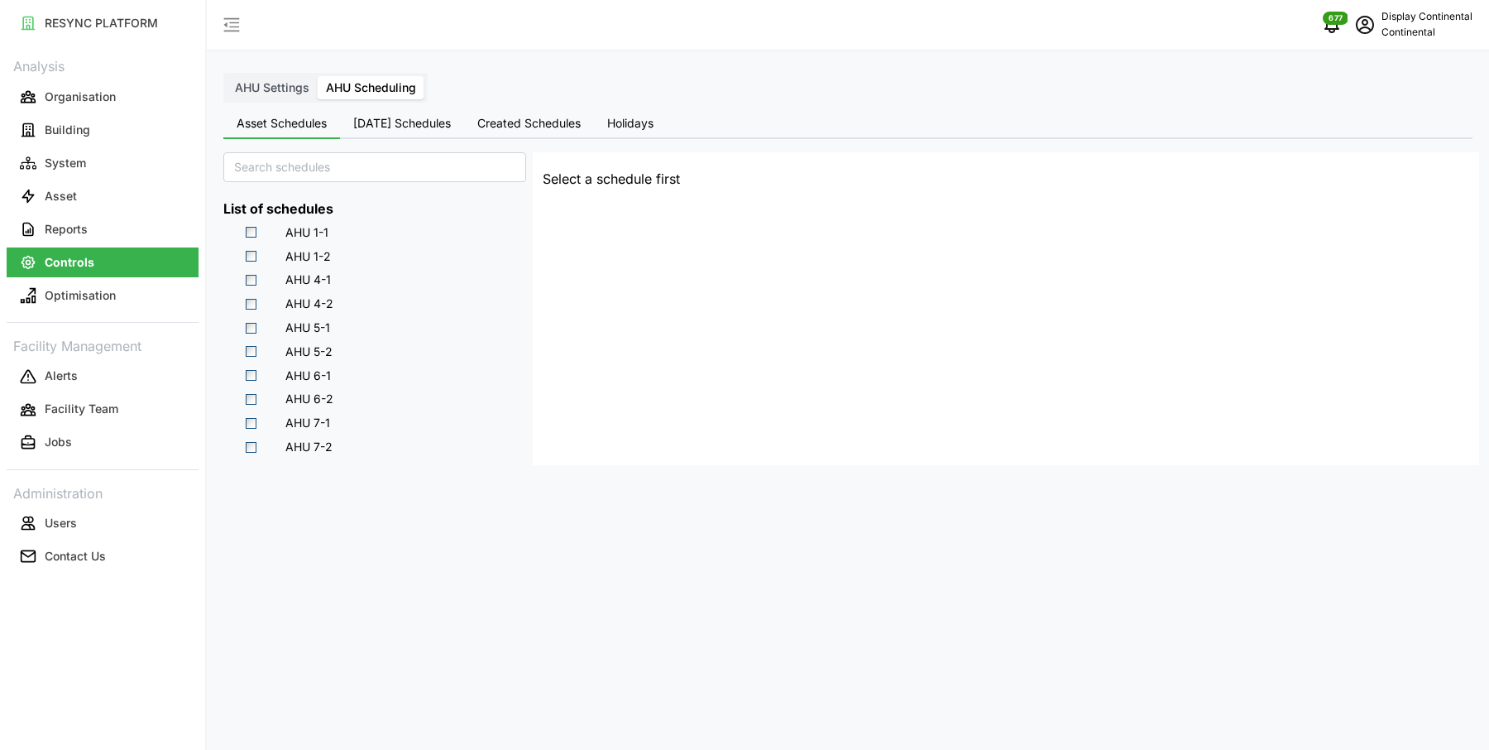
click at [264, 93] on span "AHU Settings" at bounding box center [272, 87] width 74 height 14
click at [227, 76] on input "AHU Settings" at bounding box center [227, 76] width 0 height 0
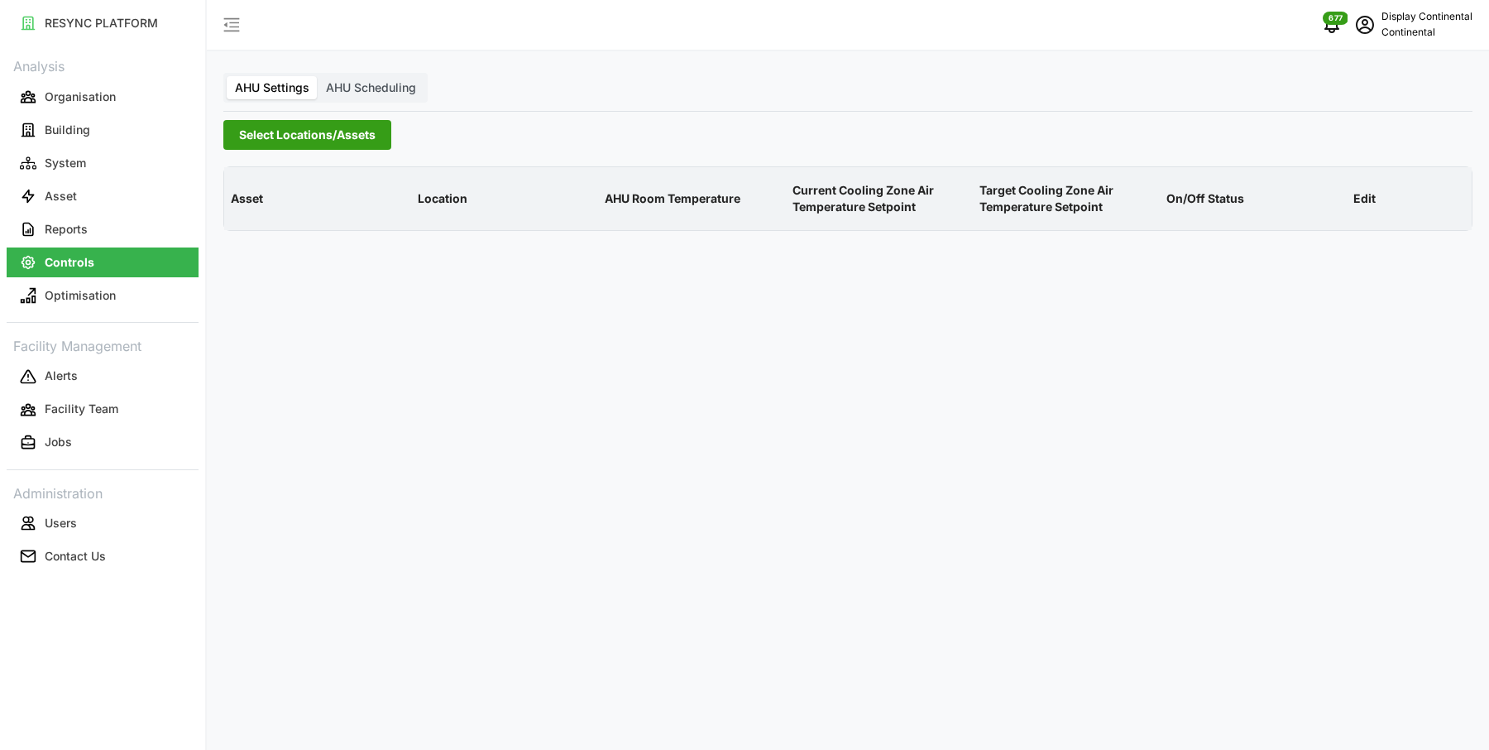
click at [359, 86] on span "AHU Scheduling" at bounding box center [371, 87] width 90 height 14
click at [318, 76] on input "AHU Scheduling" at bounding box center [318, 76] width 0 height 0
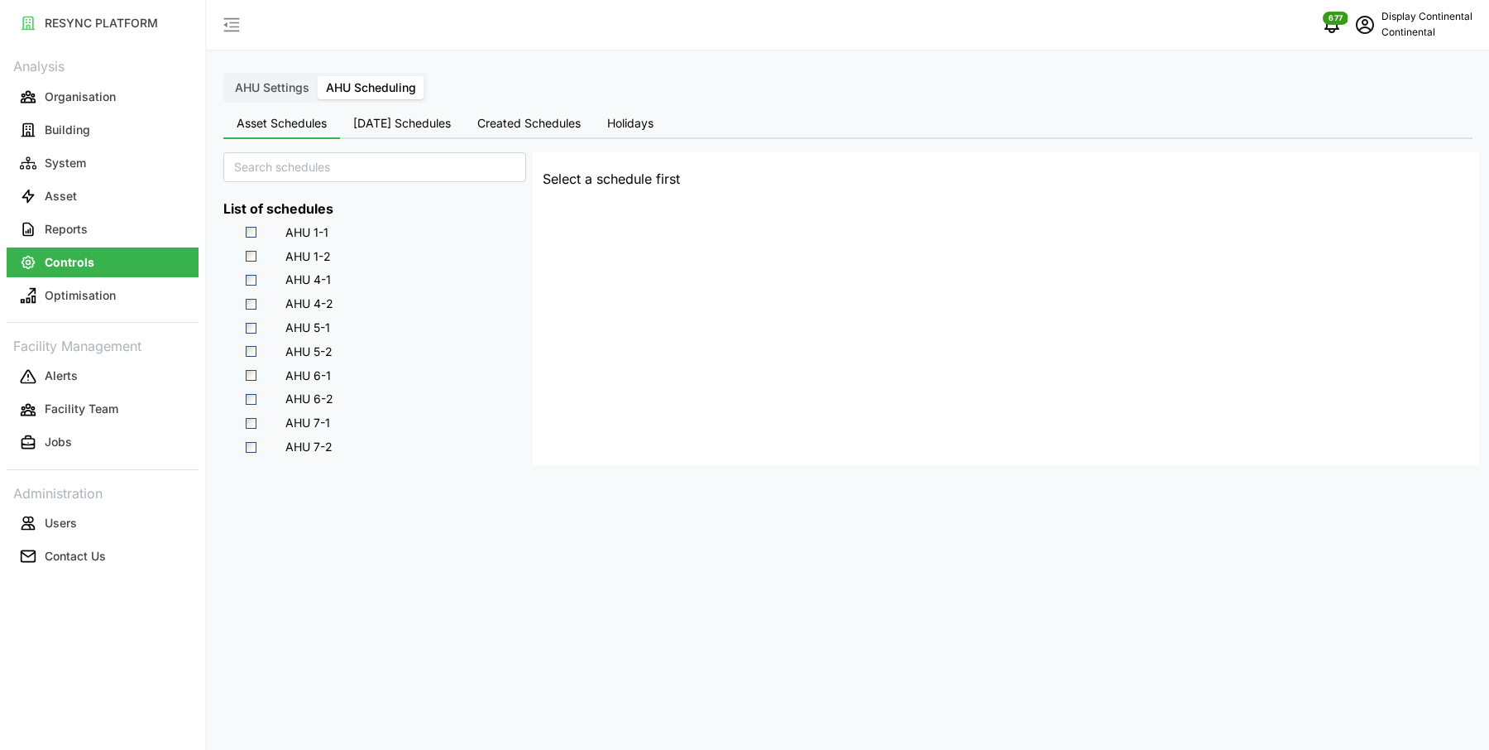
click at [276, 91] on span "AHU Settings" at bounding box center [272, 87] width 74 height 14
click at [227, 76] on input "AHU Settings" at bounding box center [227, 76] width 0 height 0
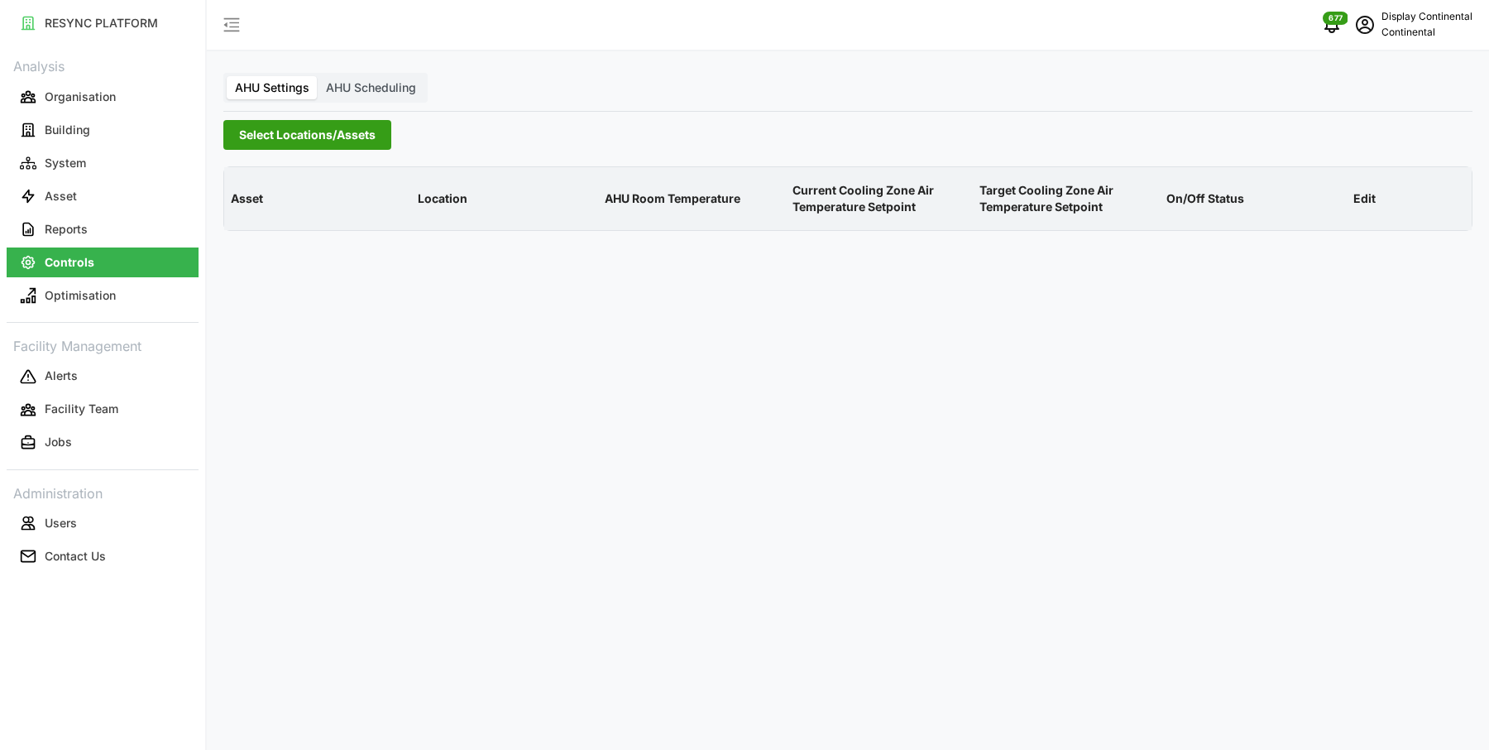
click at [328, 132] on span "Select Locations/Assets" at bounding box center [307, 135] width 137 height 28
click at [241, 209] on icon at bounding box center [244, 209] width 13 height 13
click at [256, 232] on icon at bounding box center [258, 232] width 13 height 13
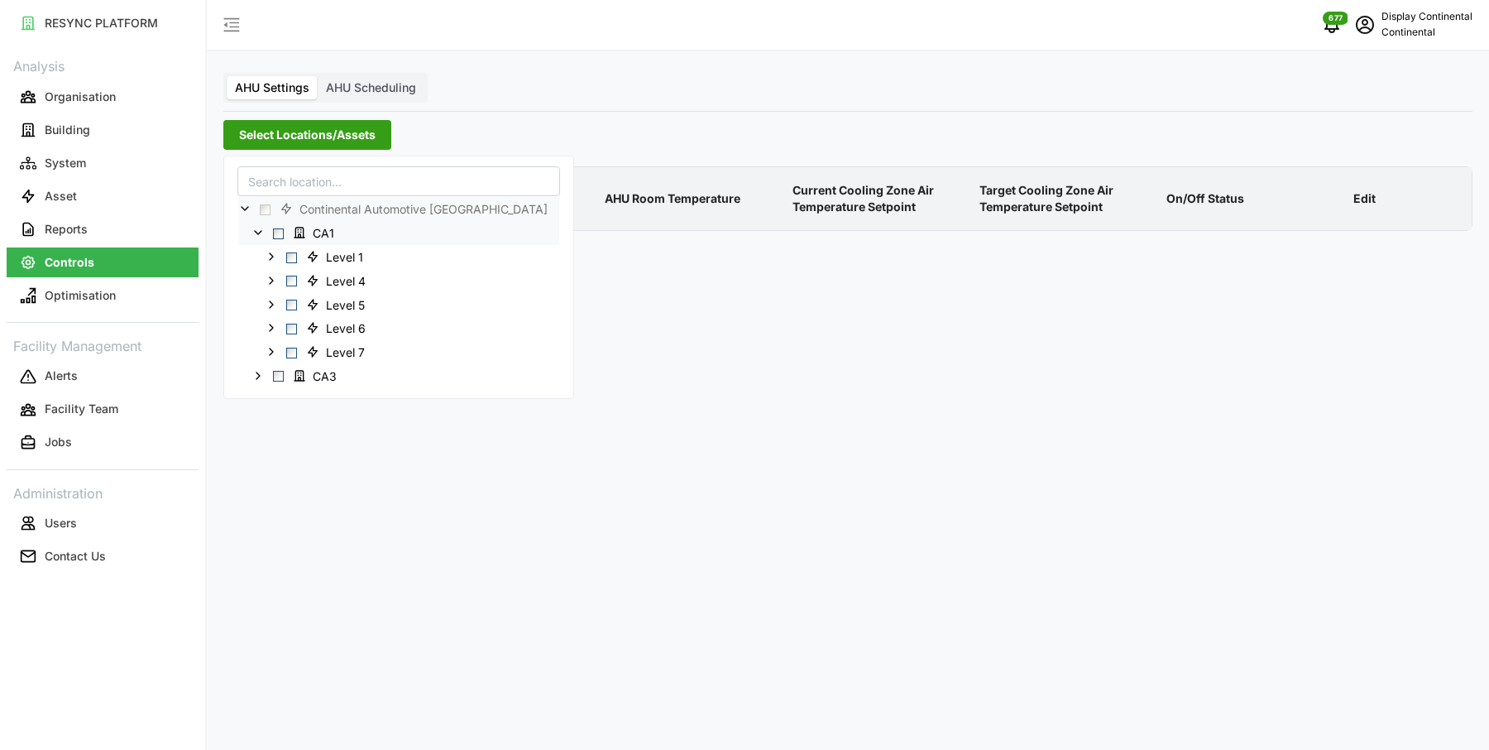
click at [278, 234] on span "Select CA1" at bounding box center [278, 233] width 11 height 11
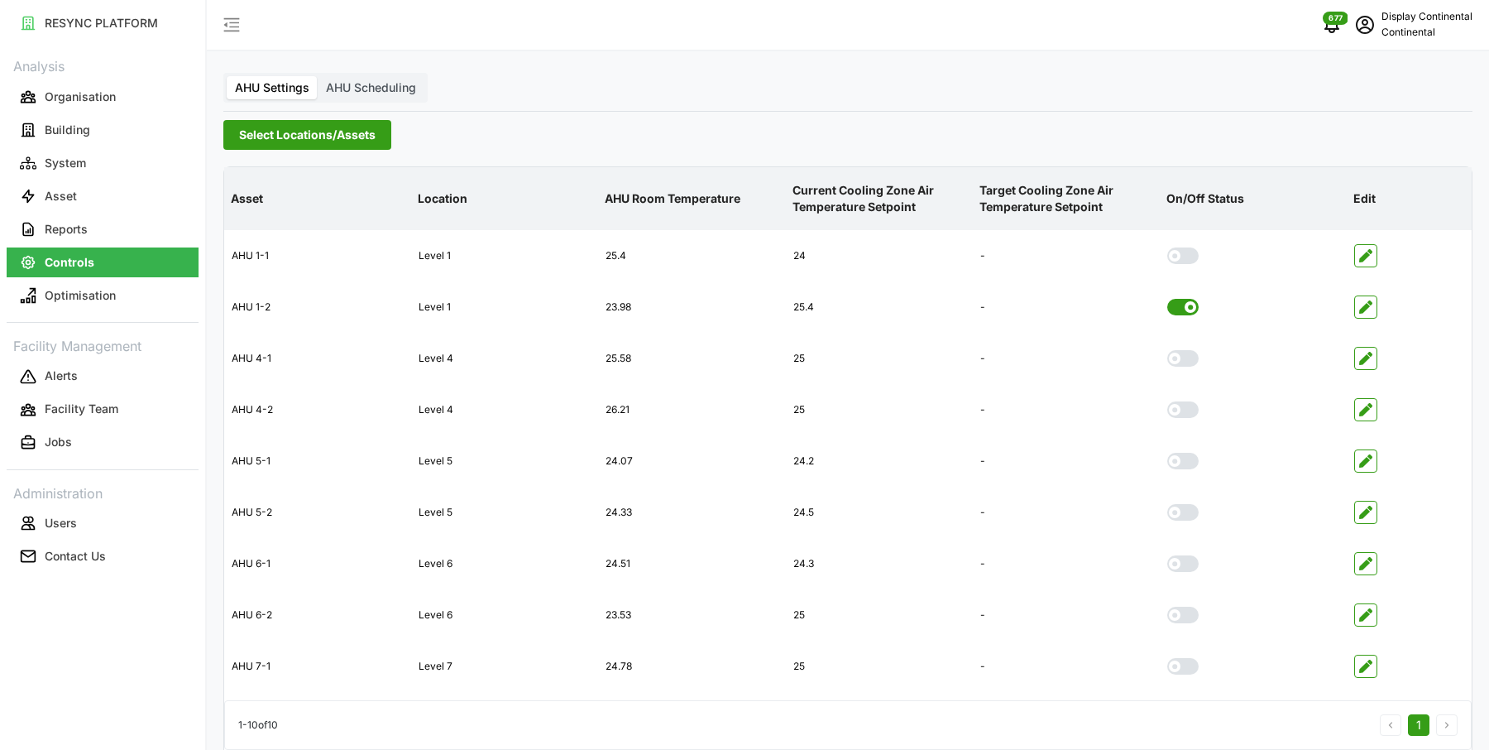
click at [910, 45] on div "677 Display Continental Continental" at bounding box center [848, 25] width 1282 height 51
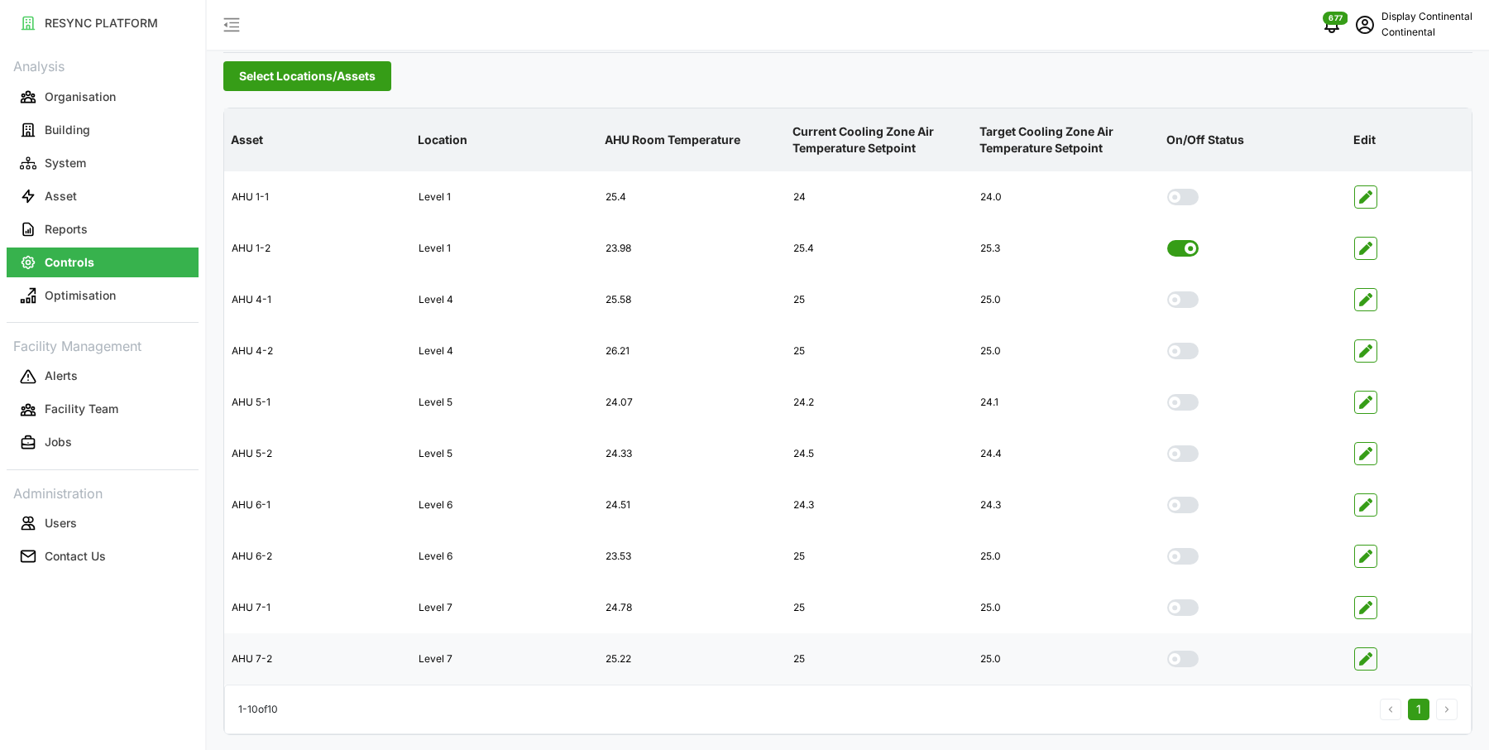
click at [1177, 655] on span at bounding box center [1175, 659] width 12 height 12
click at [1167, 650] on input "checkbox" at bounding box center [1167, 650] width 0 height 0
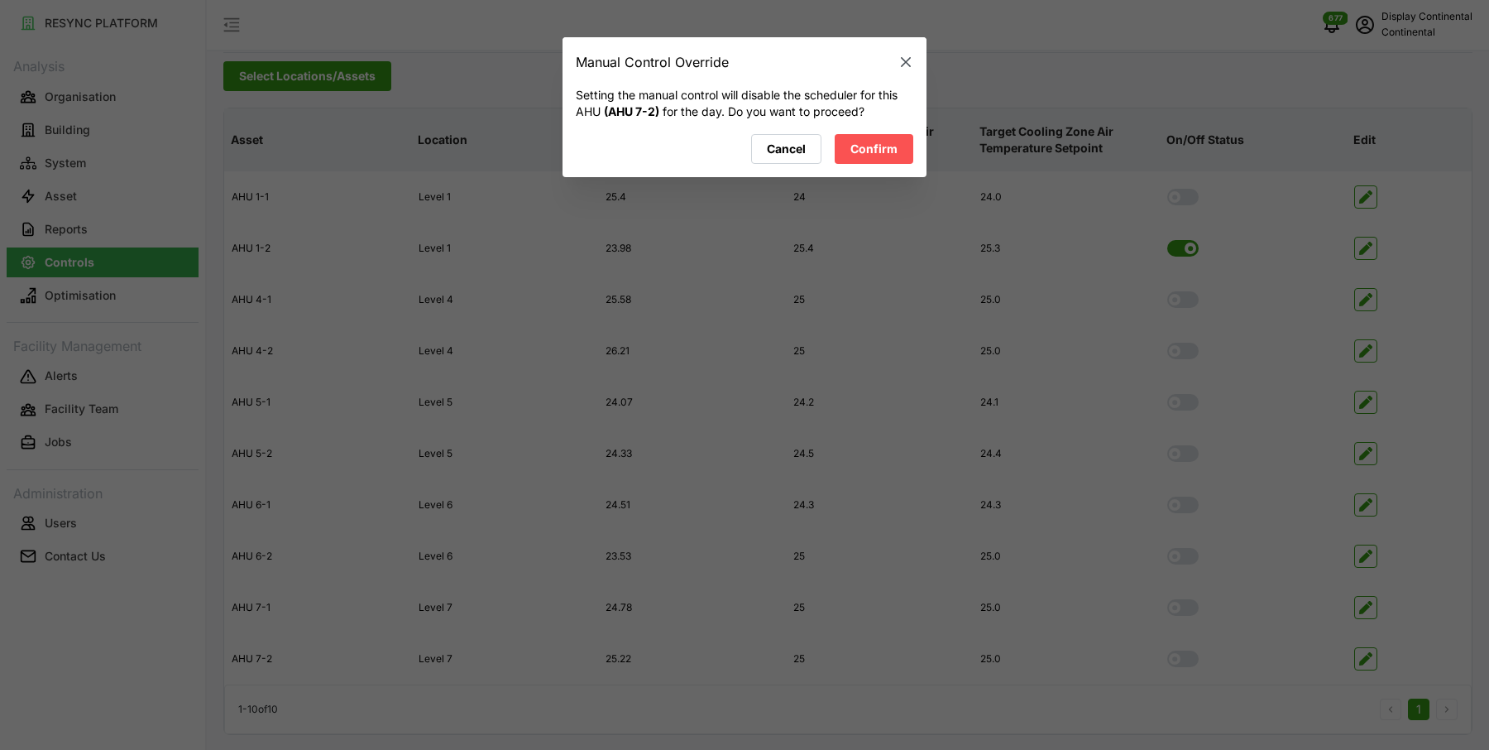
click at [908, 68] on icon "button" at bounding box center [906, 63] width 17 height 17
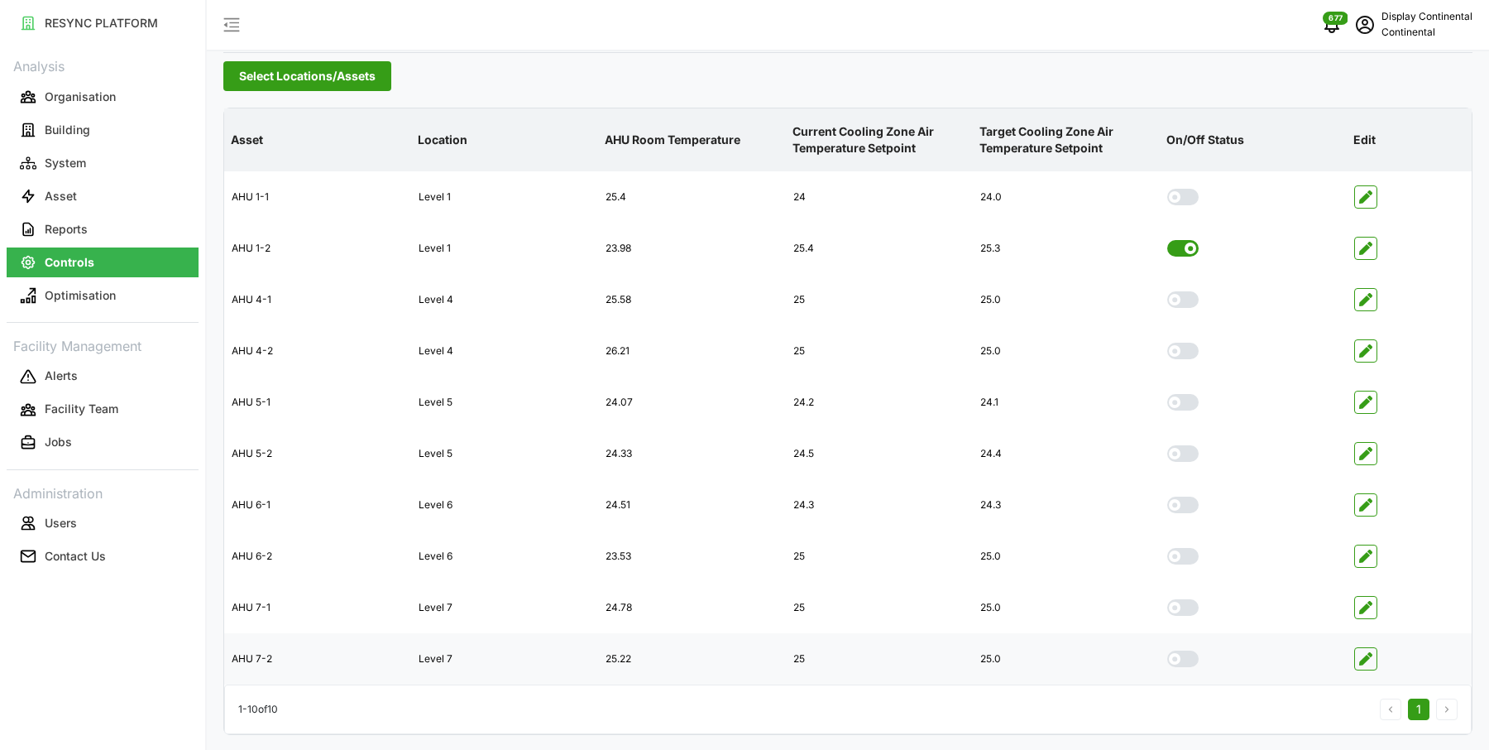
click at [1369, 653] on icon "button" at bounding box center [1365, 658] width 13 height 13
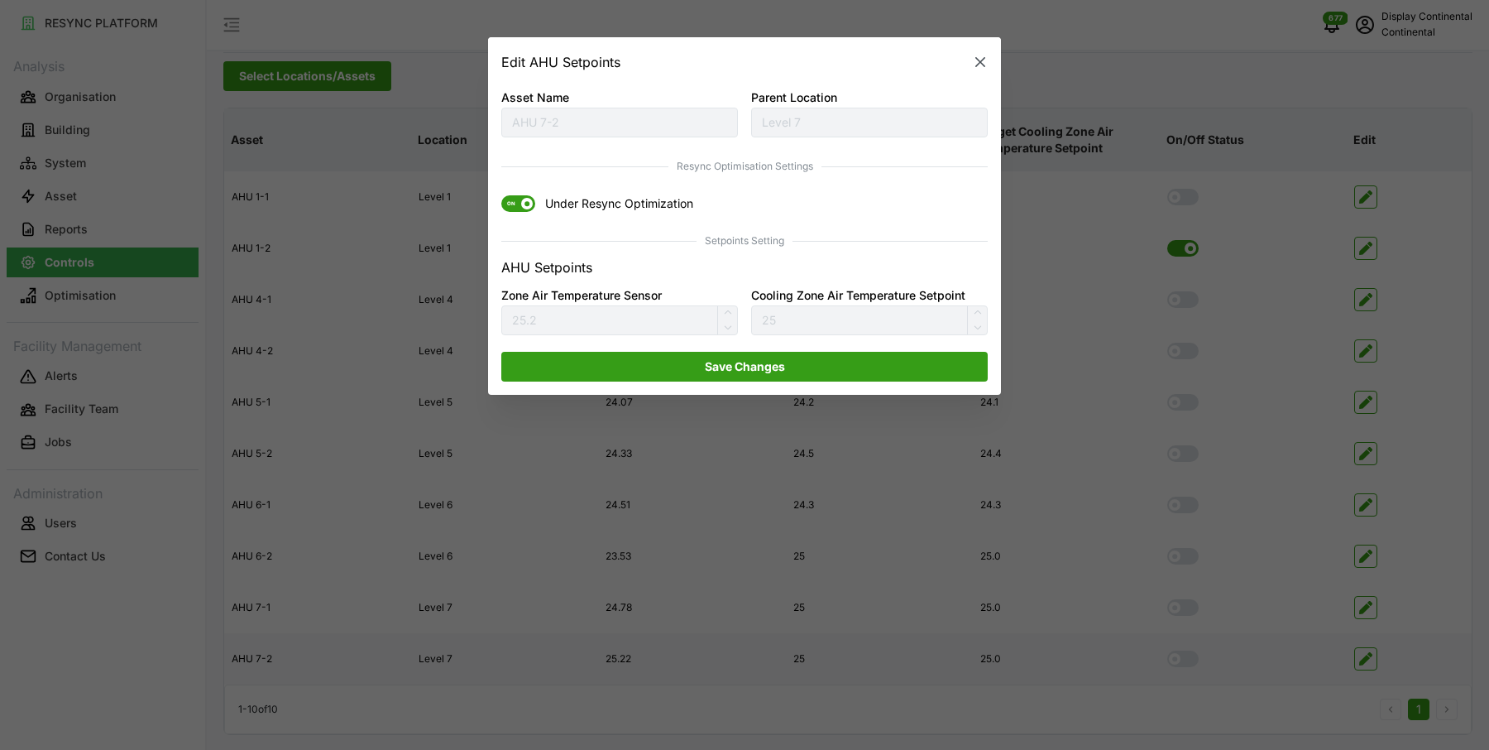
click at [981, 57] on icon "button" at bounding box center [980, 63] width 17 height 17
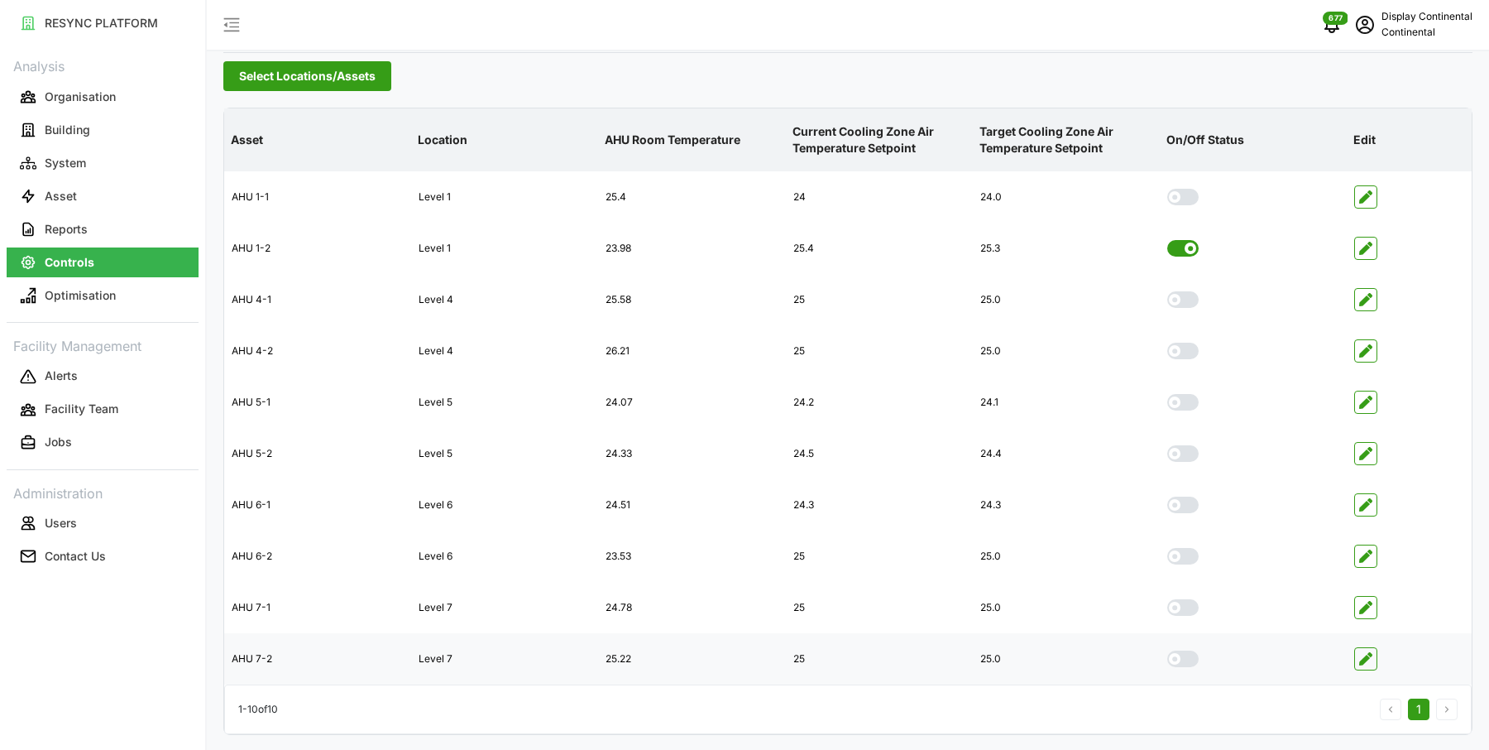
scroll to position [0, 0]
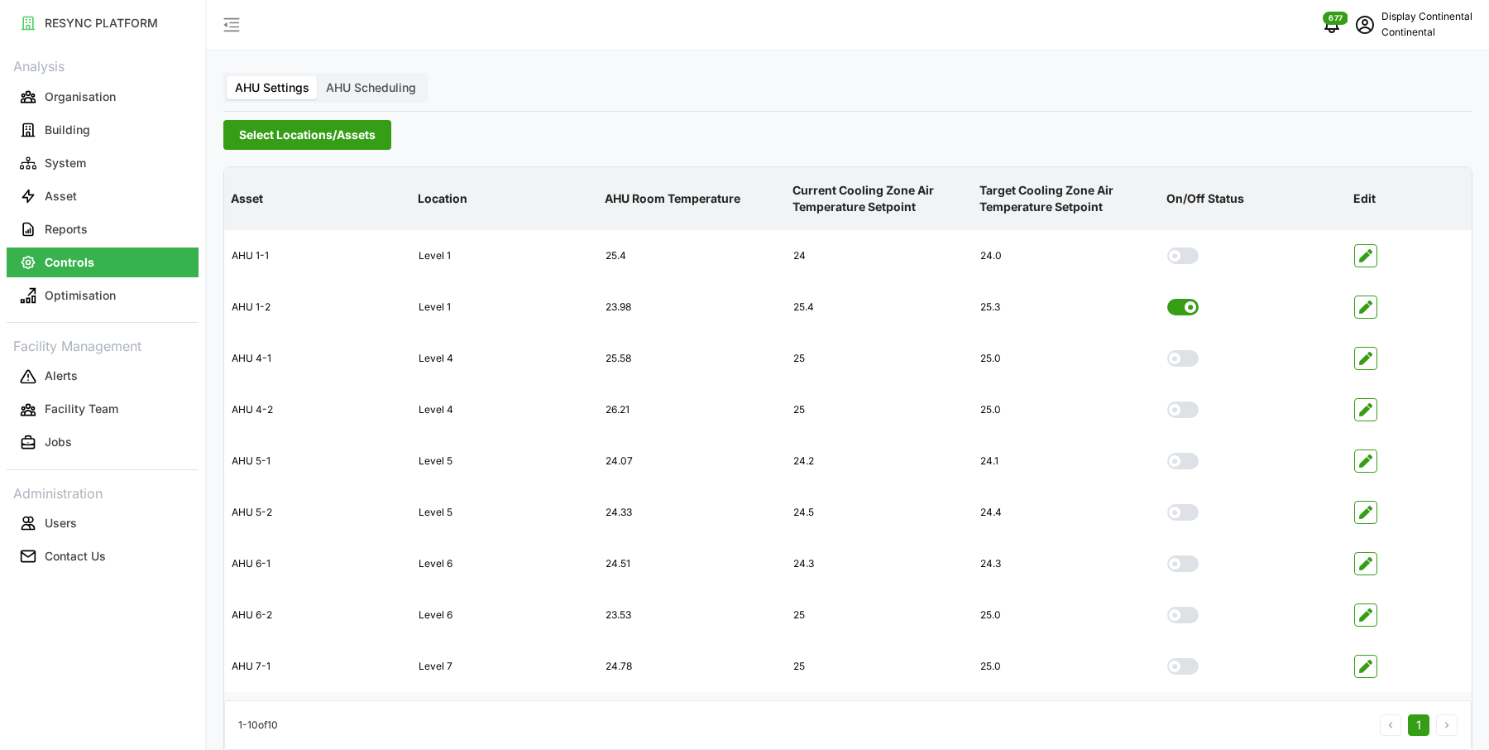
click at [366, 96] on label "AHU Scheduling" at bounding box center [371, 87] width 107 height 23
click at [318, 76] on input "AHU Scheduling" at bounding box center [318, 76] width 0 height 0
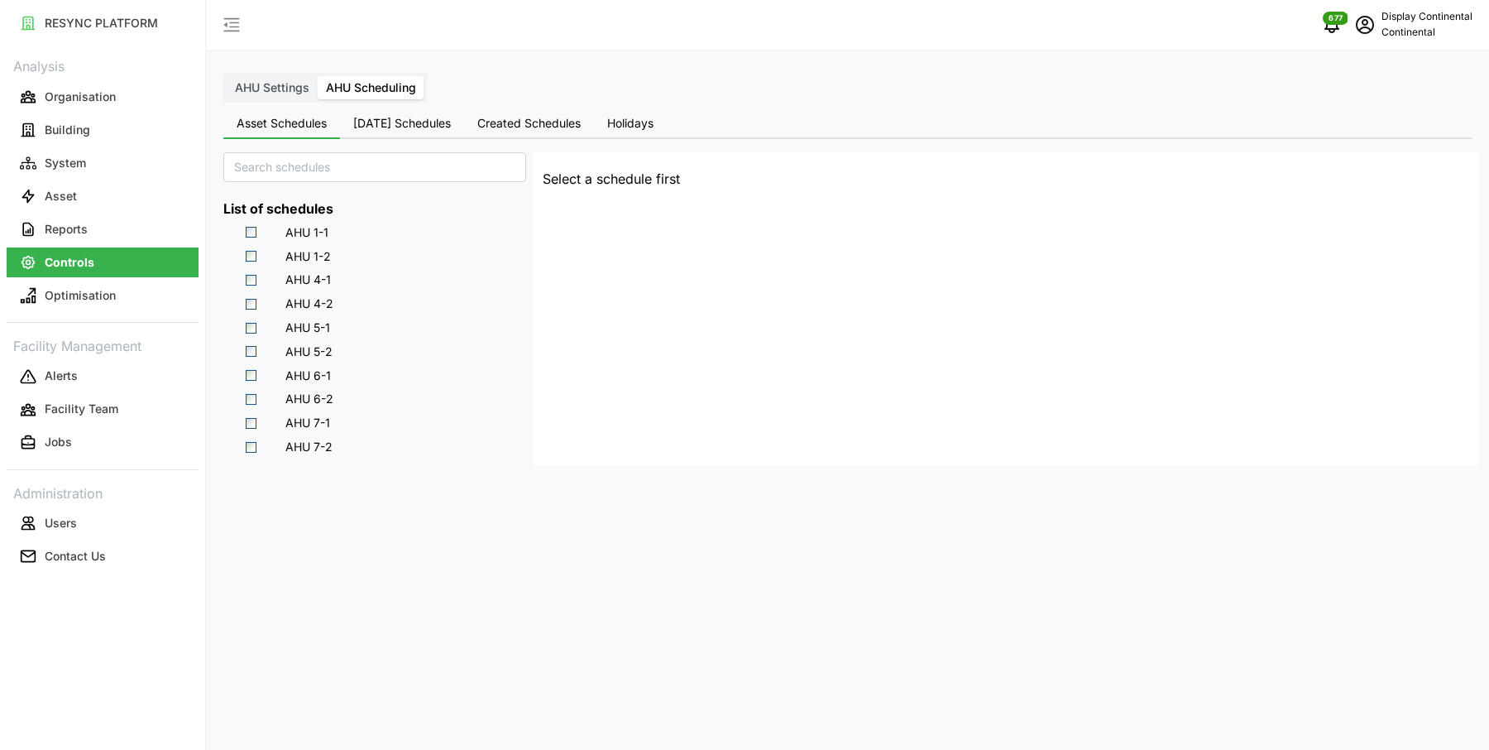
click at [250, 447] on span "Select AHU 7-2" at bounding box center [251, 447] width 11 height 11
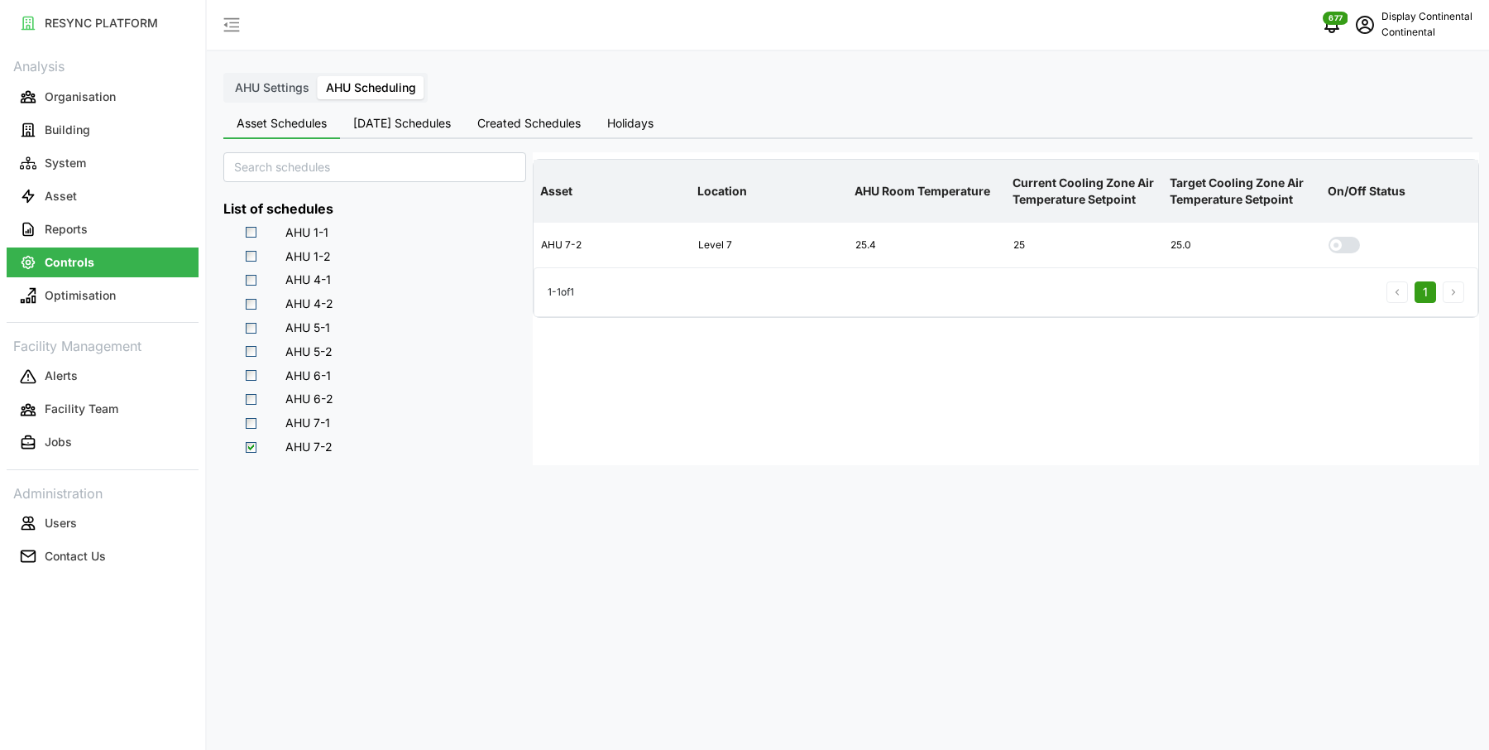
click at [246, 446] on span "Select AHU 7-2" at bounding box center [251, 447] width 11 height 11
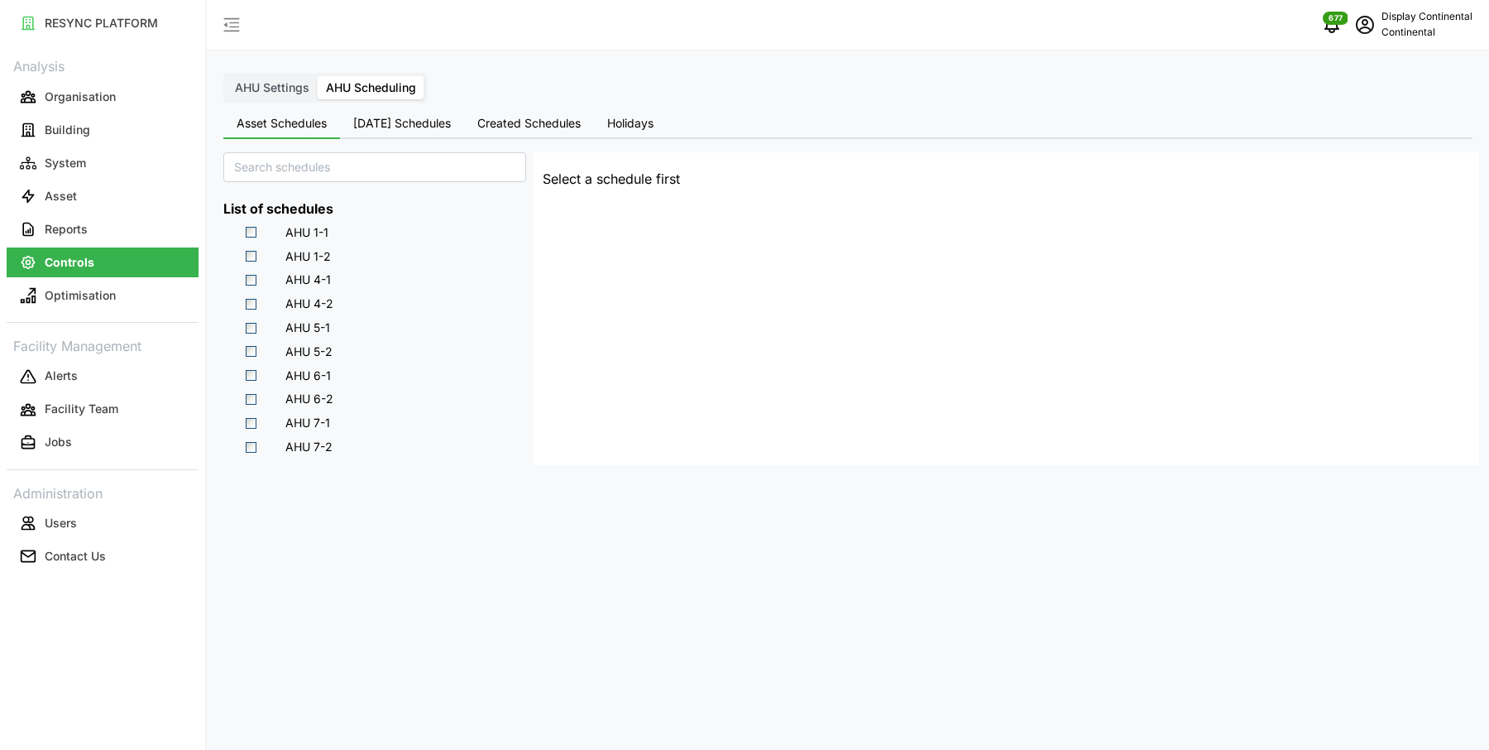
click at [293, 90] on span "AHU Settings" at bounding box center [272, 87] width 74 height 14
click at [227, 76] on input "AHU Settings" at bounding box center [227, 76] width 0 height 0
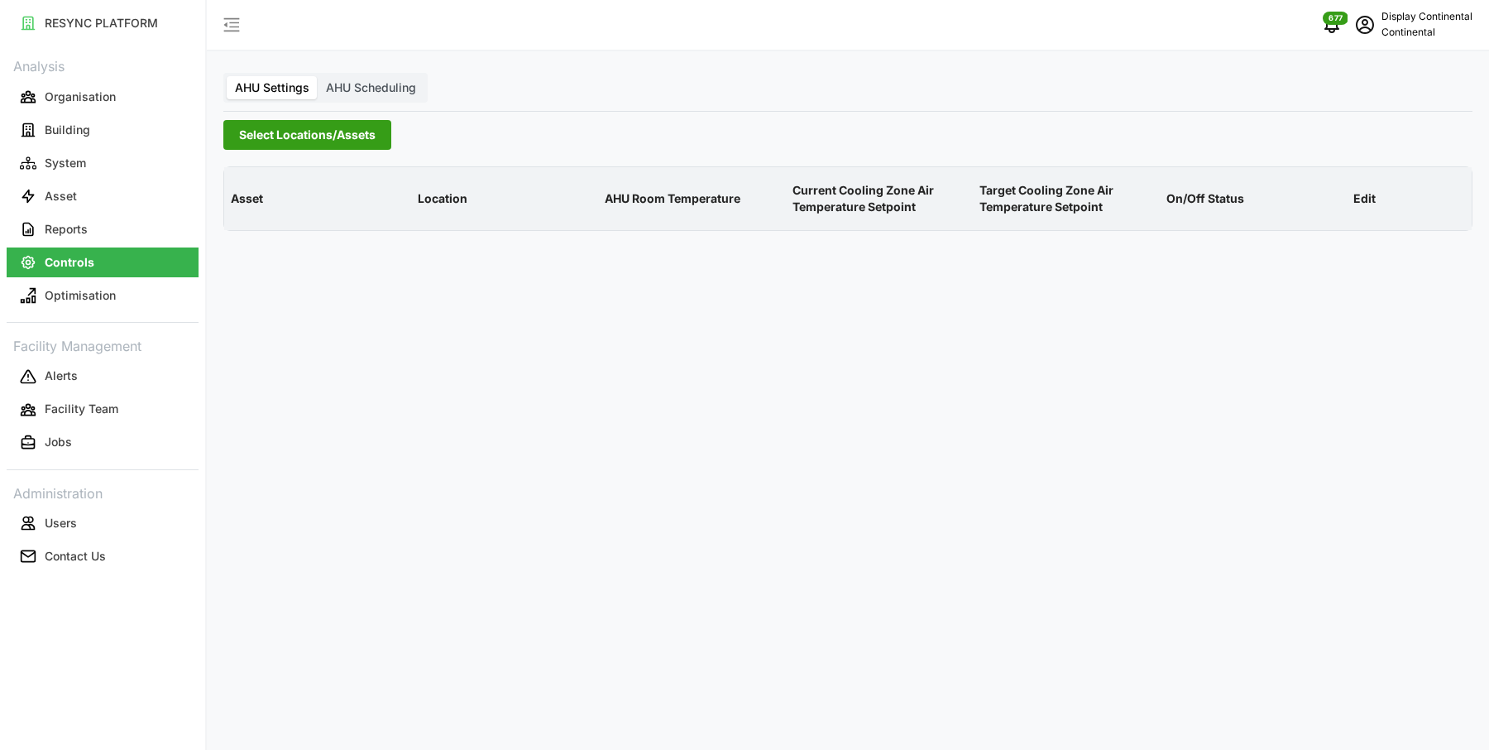
click at [384, 86] on span "AHU Scheduling" at bounding box center [371, 87] width 90 height 14
click at [318, 76] on input "AHU Scheduling" at bounding box center [318, 76] width 0 height 0
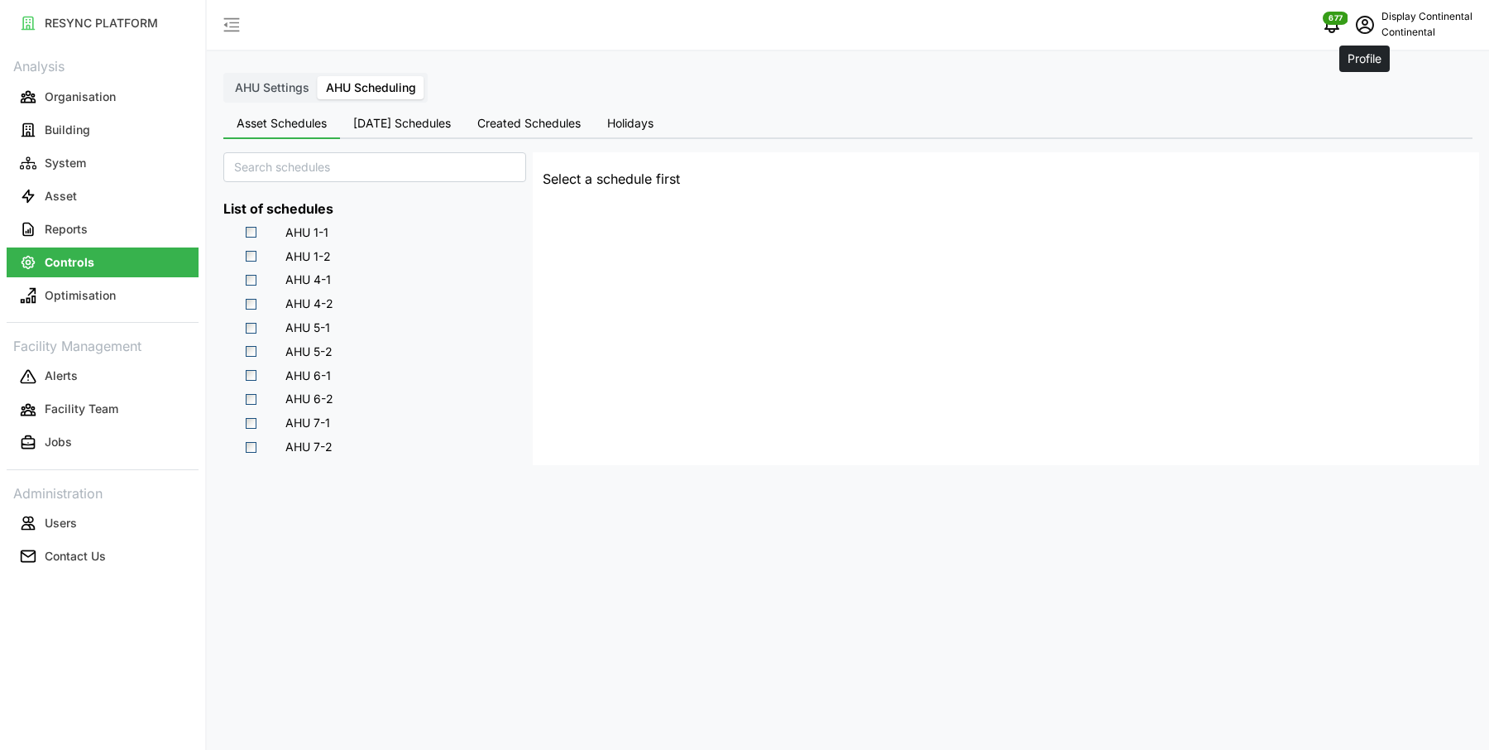
click at [1363, 28] on icon "schedule" at bounding box center [1365, 25] width 20 height 20
click at [1370, 128] on div "Logout" at bounding box center [1412, 125] width 117 height 18
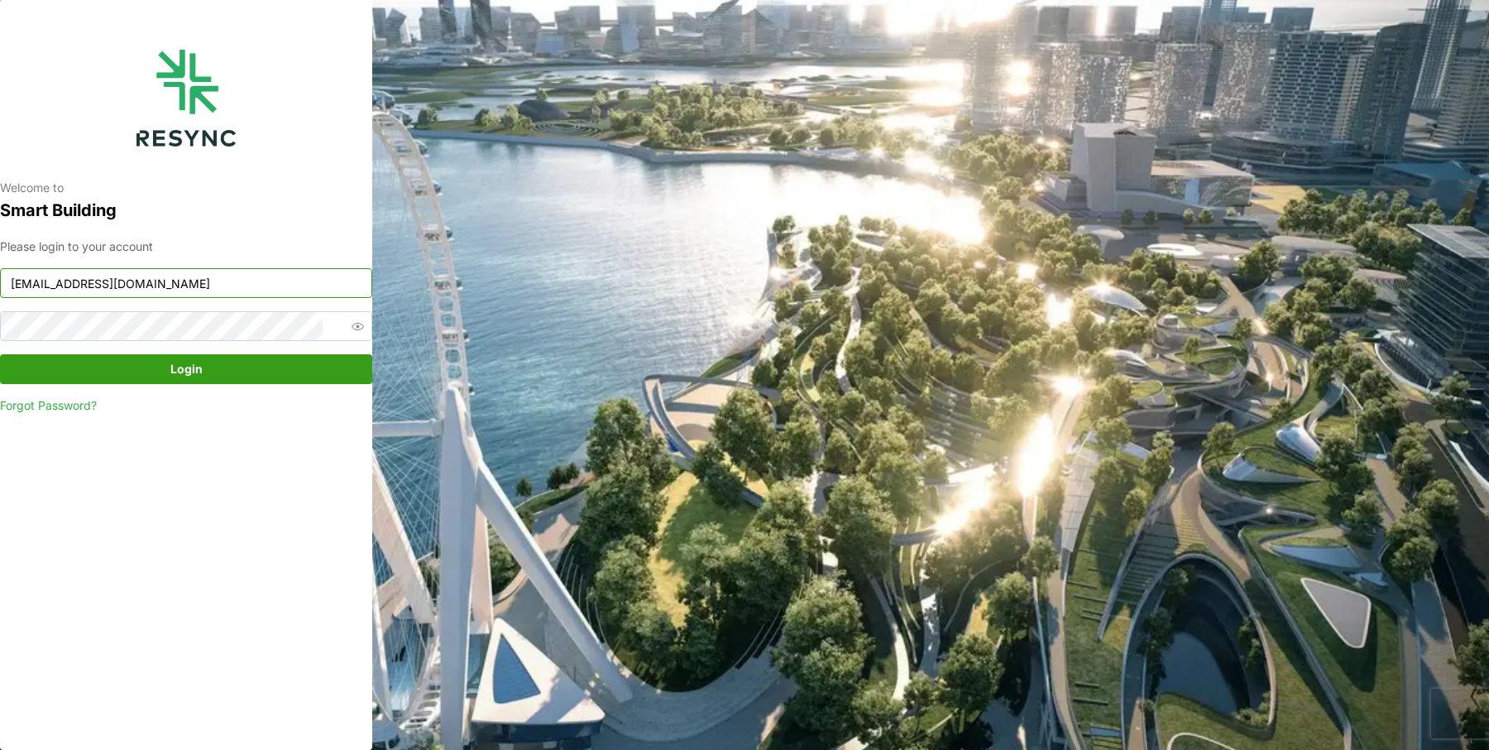
click at [230, 287] on input "[EMAIL_ADDRESS][DOMAIN_NAME]" at bounding box center [186, 283] width 372 height 30
type input "[EMAIL_ADDRESS][DOMAIN_NAME]"
click at [276, 370] on span "Login" at bounding box center [186, 369] width 341 height 28
